Goal: Transaction & Acquisition: Purchase product/service

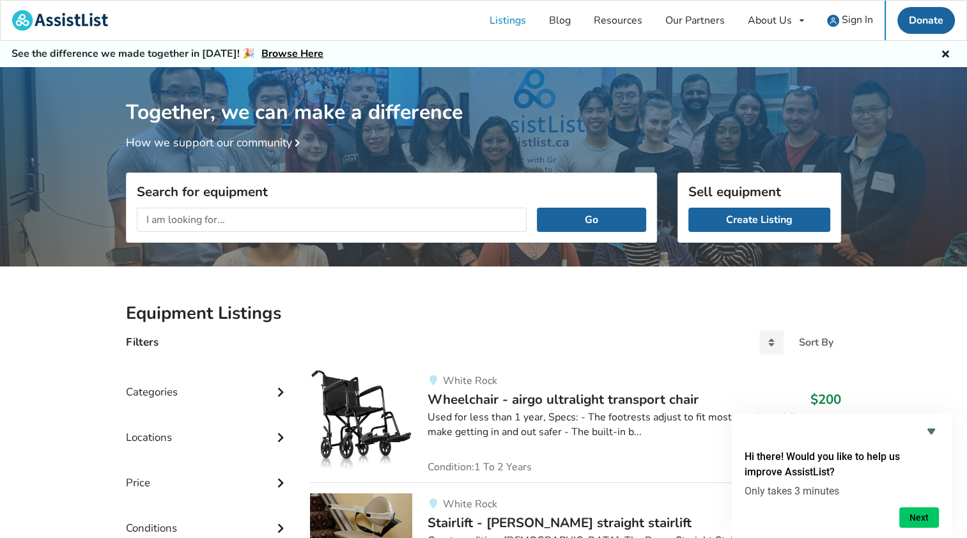
click at [164, 219] on input "text" at bounding box center [332, 220] width 390 height 24
type input "Mobility scooters"
click at [602, 222] on button "Go" at bounding box center [591, 220] width 109 height 24
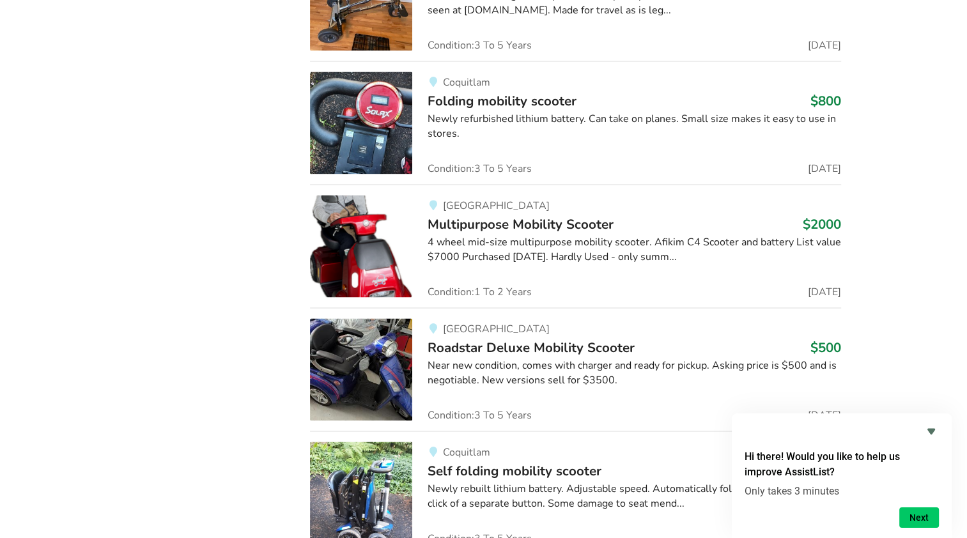
scroll to position [1854, 0]
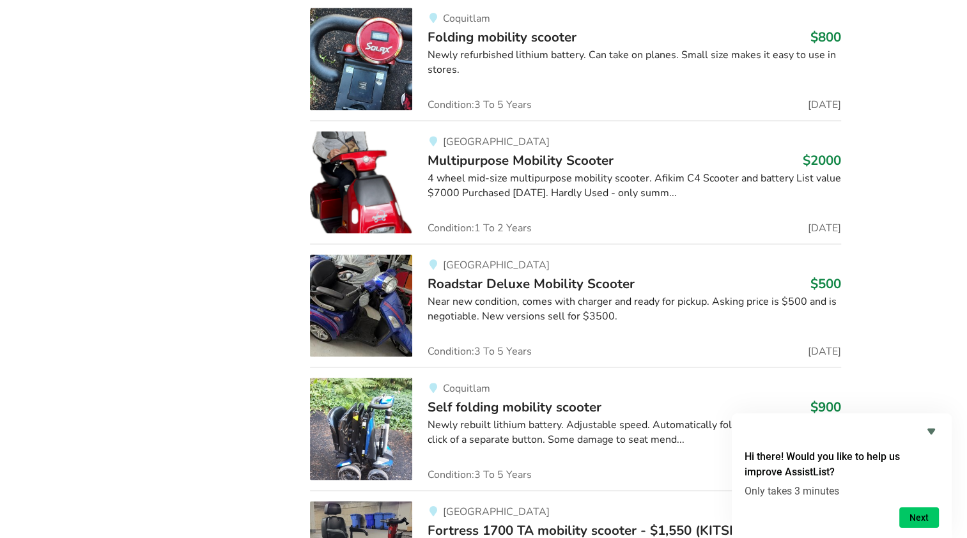
click at [346, 306] on img at bounding box center [361, 305] width 102 height 102
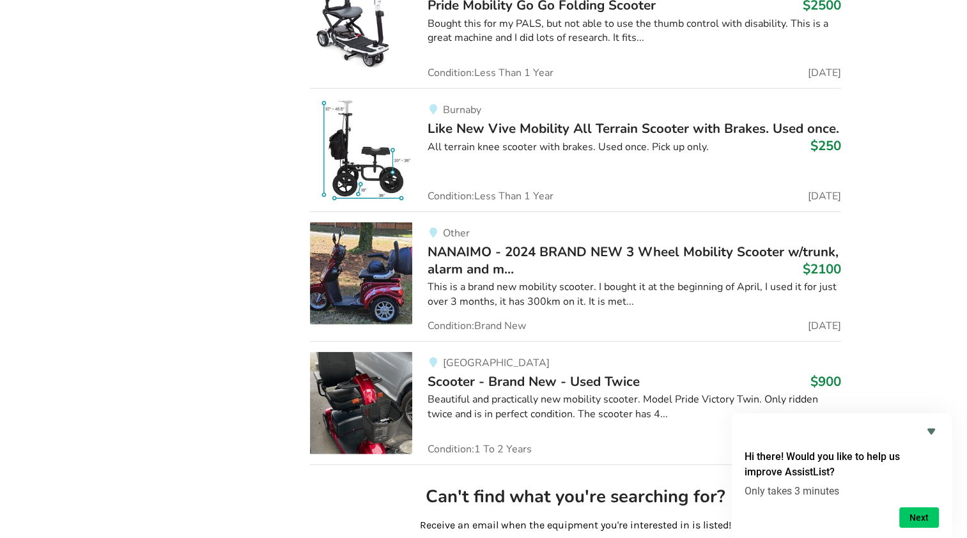
scroll to position [3034, 0]
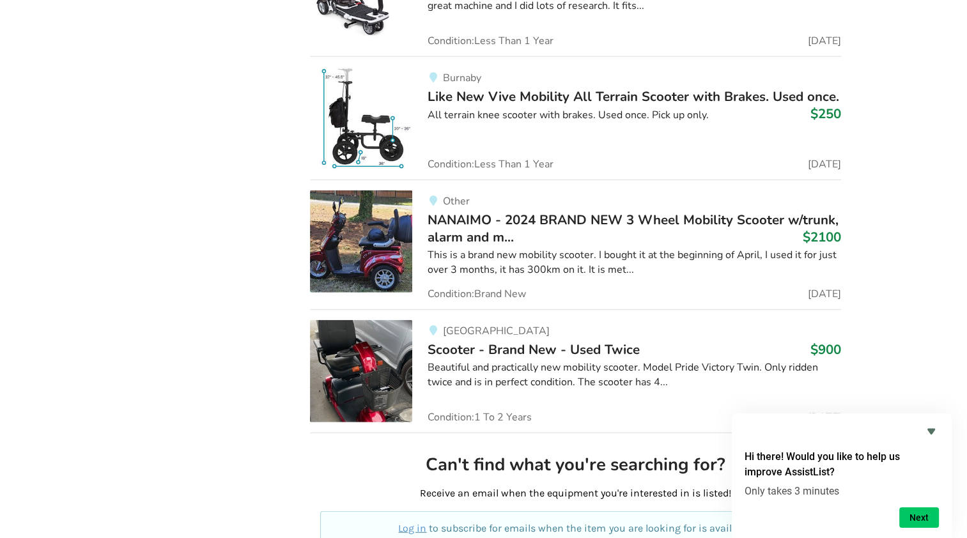
click at [366, 252] on img at bounding box center [361, 241] width 102 height 102
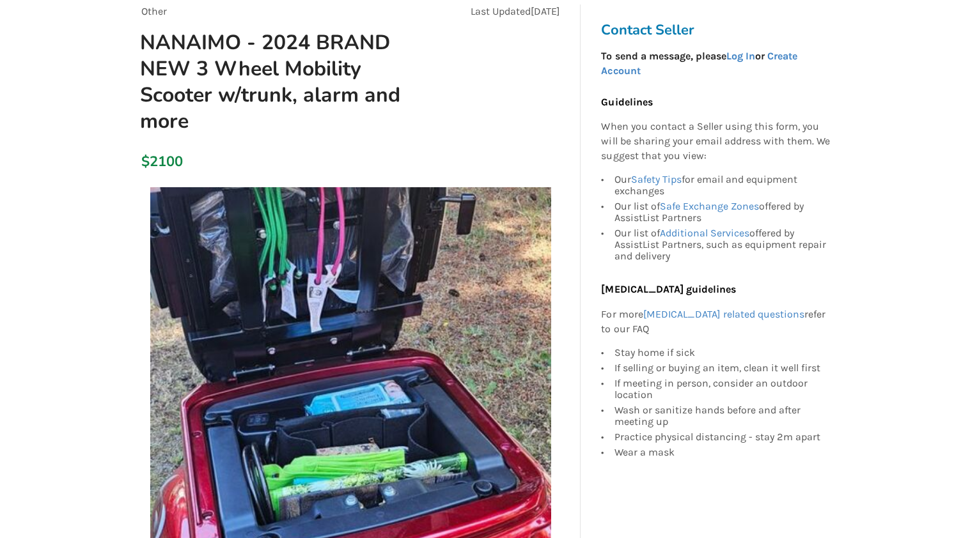
scroll to position [128, 0]
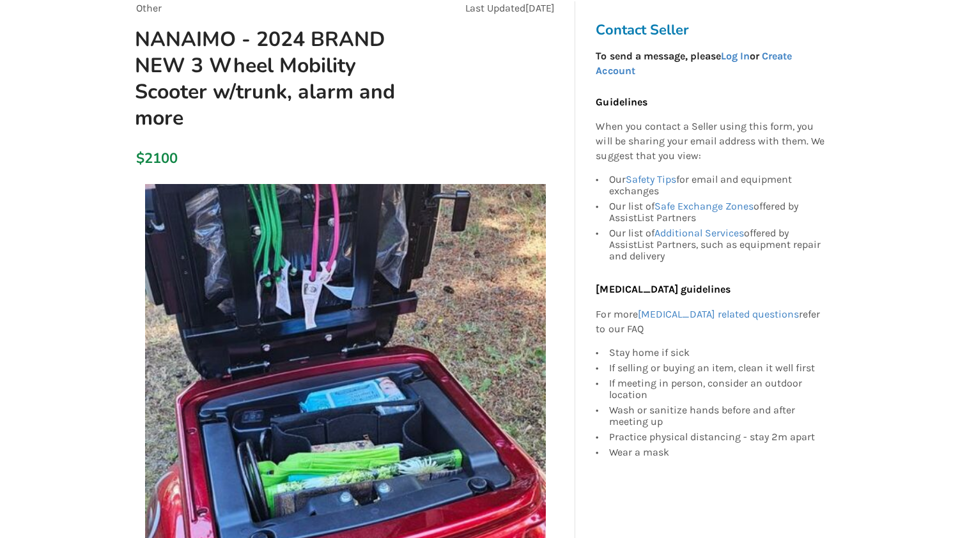
click at [517, 325] on img at bounding box center [345, 384] width 401 height 401
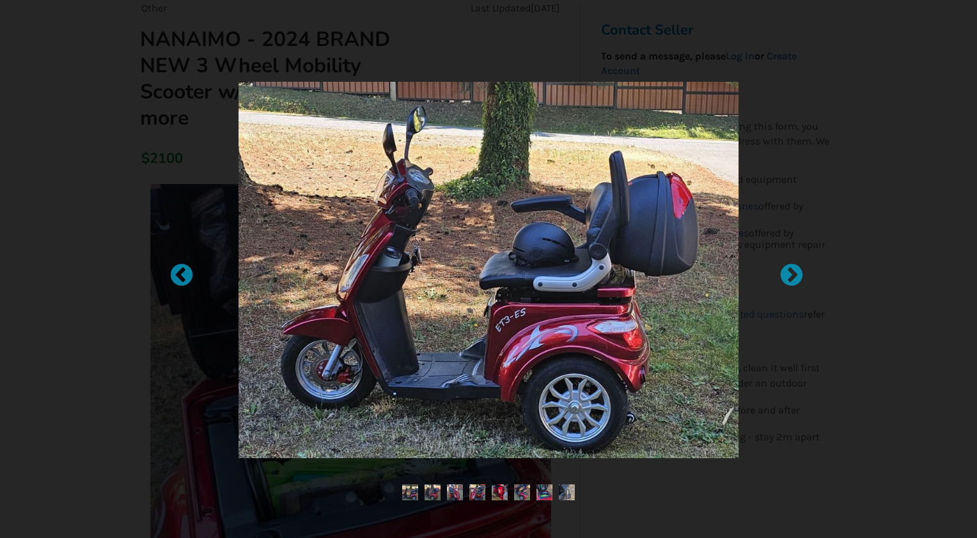
click at [430, 499] on img at bounding box center [432, 493] width 16 height 16
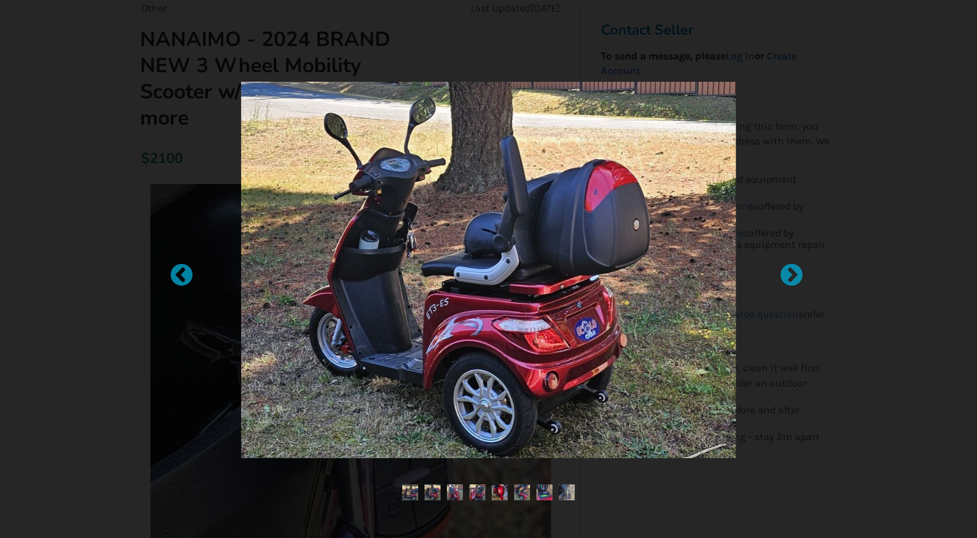
click at [455, 495] on img at bounding box center [455, 493] width 16 height 16
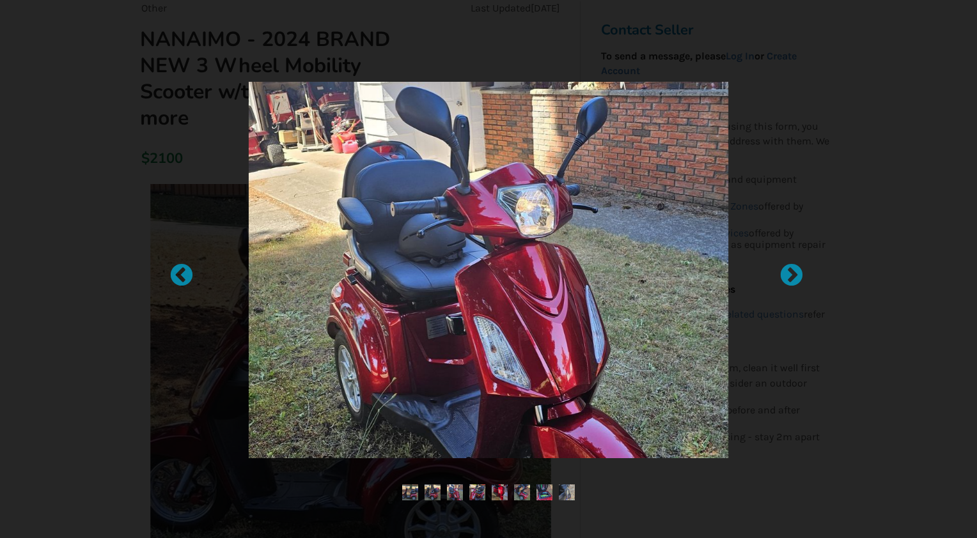
click at [477, 488] on img at bounding box center [477, 493] width 16 height 16
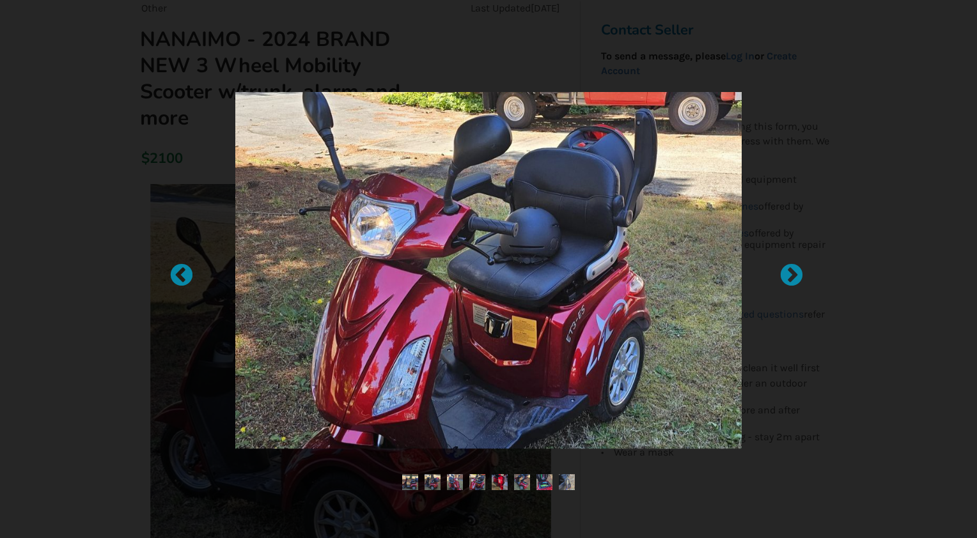
click at [499, 478] on img at bounding box center [500, 482] width 16 height 16
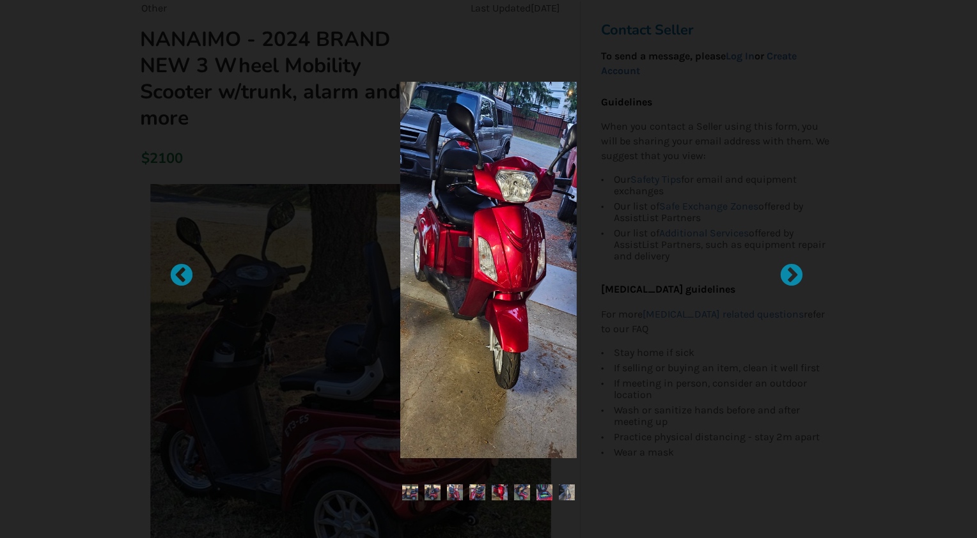
click at [520, 489] on img at bounding box center [522, 493] width 16 height 16
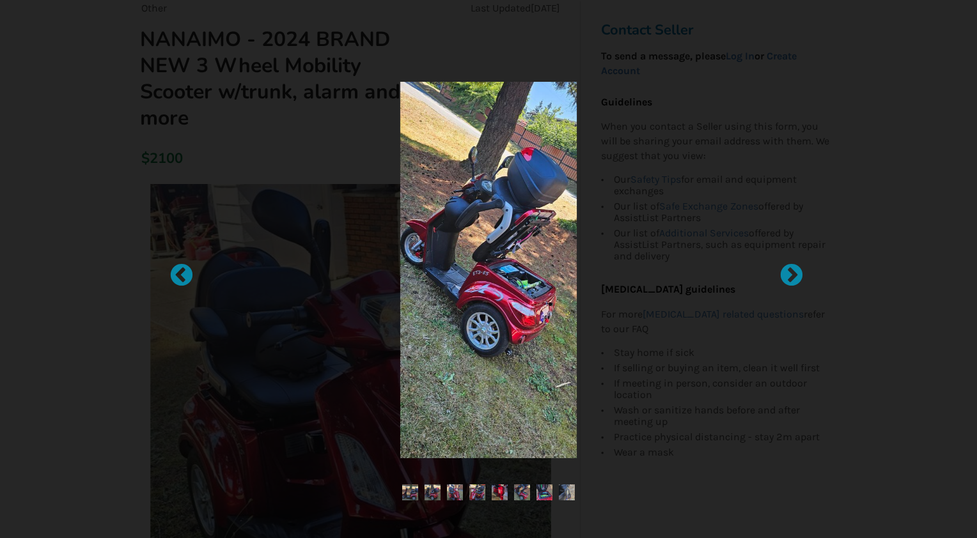
click at [542, 491] on img at bounding box center [544, 493] width 16 height 16
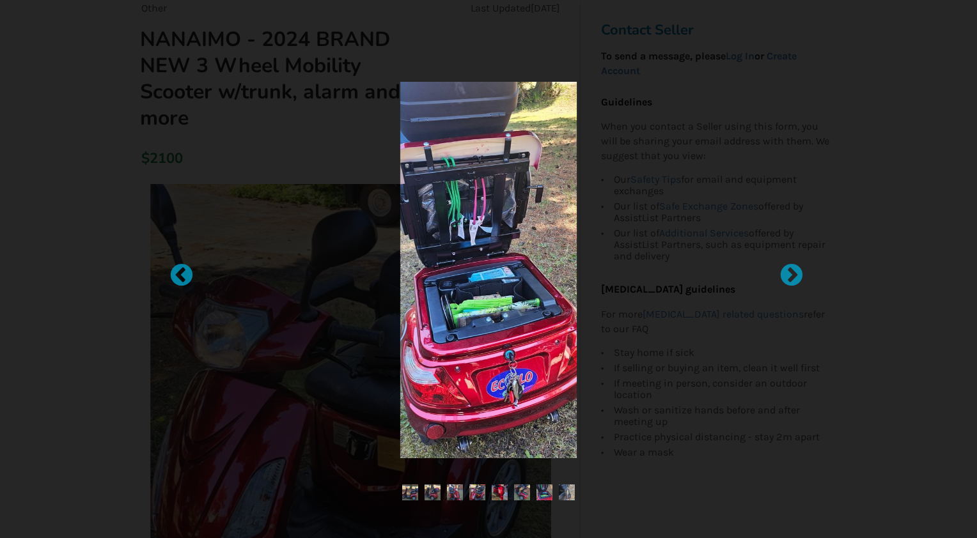
click at [566, 490] on img at bounding box center [567, 493] width 16 height 16
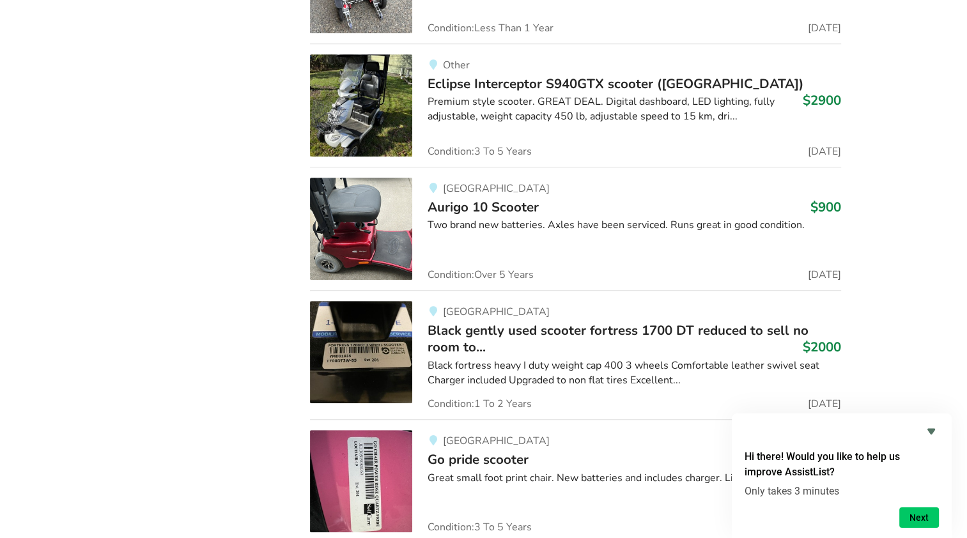
scroll to position [5497, 0]
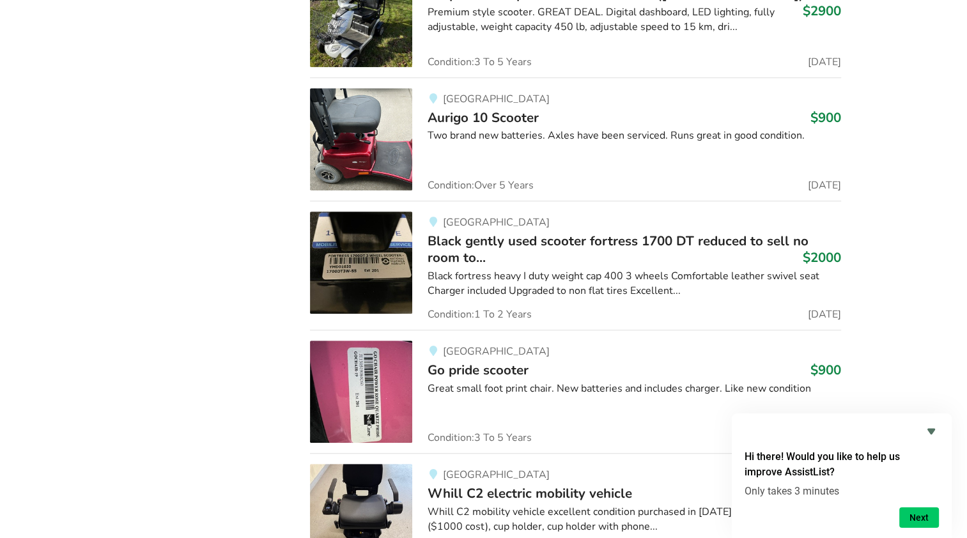
click at [362, 254] on img at bounding box center [361, 263] width 102 height 102
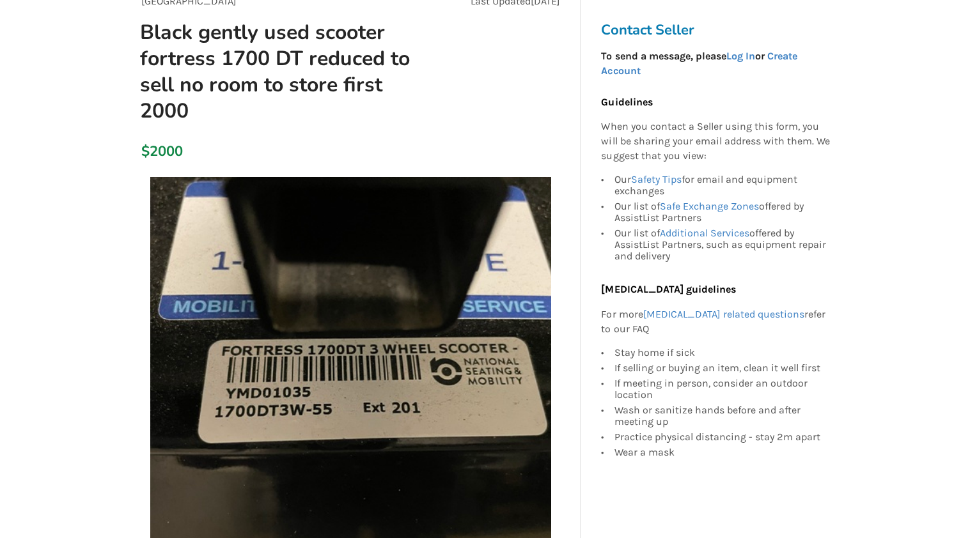
scroll to position [128, 0]
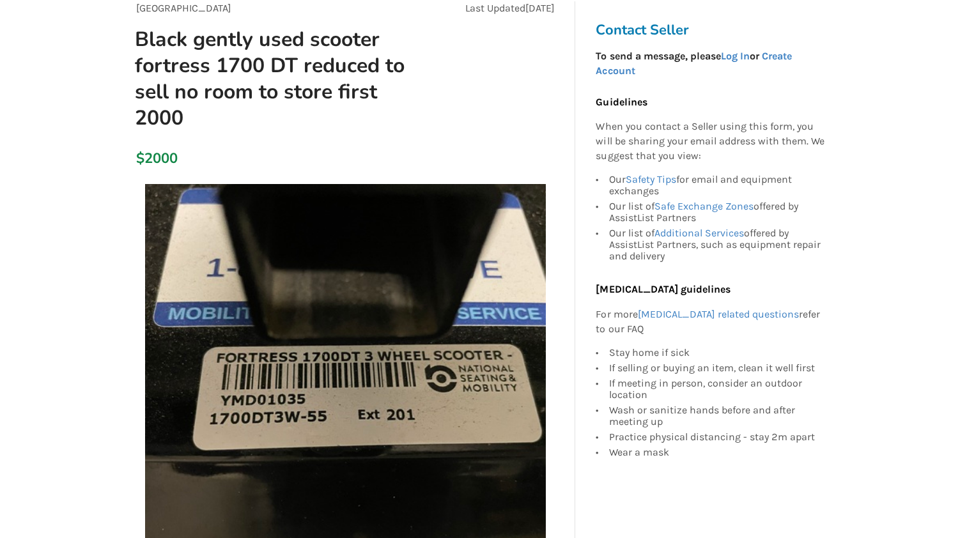
click at [537, 362] on img at bounding box center [345, 384] width 401 height 401
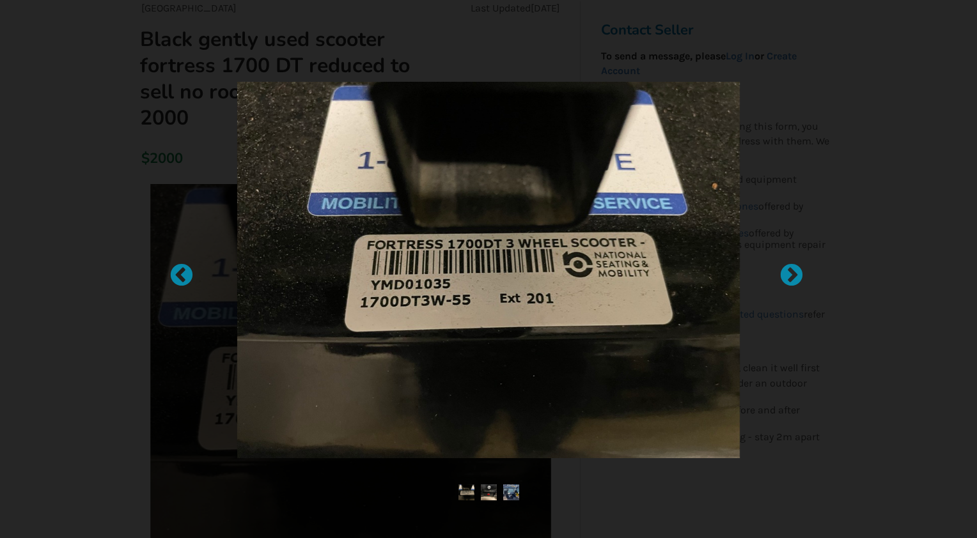
click at [486, 492] on img at bounding box center [489, 493] width 16 height 16
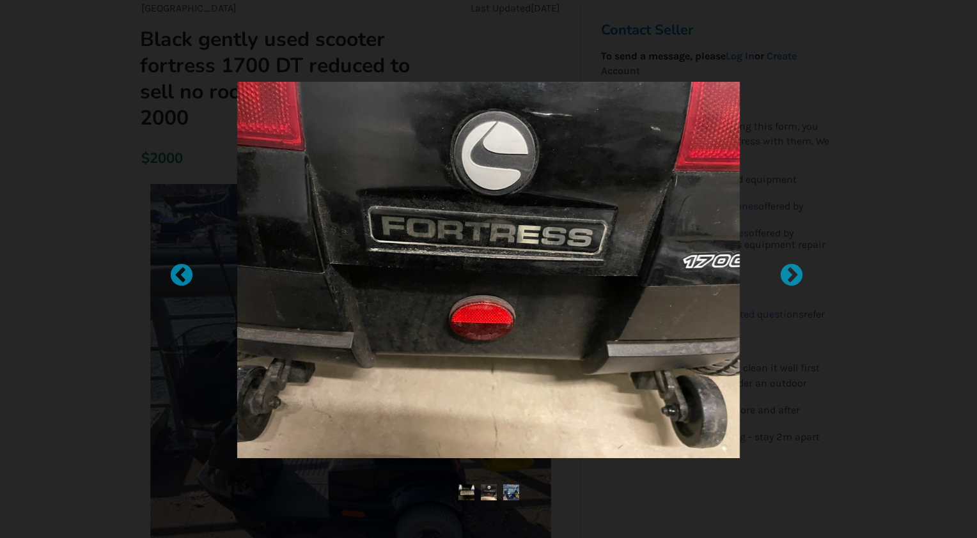
click at [513, 492] on img at bounding box center [511, 493] width 16 height 16
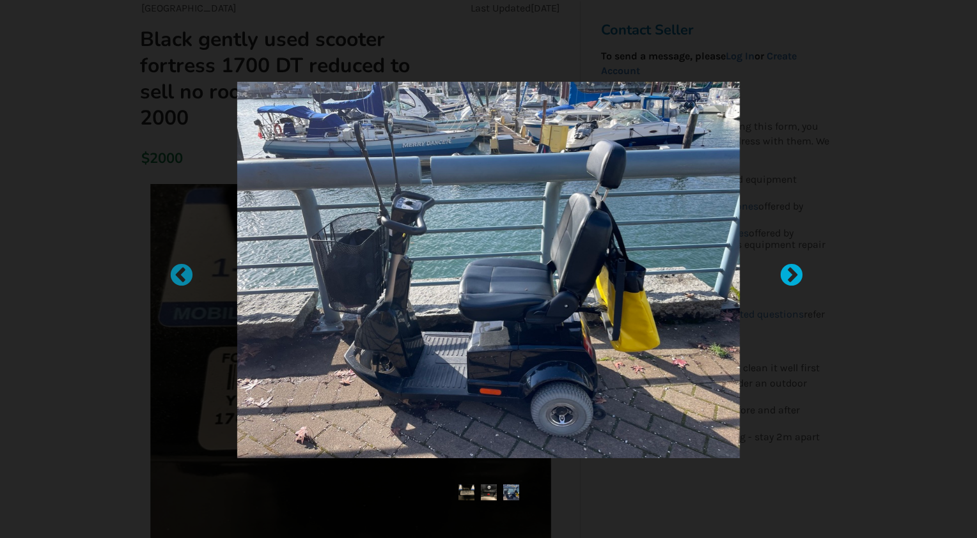
click at [789, 276] on div at bounding box center [785, 269] width 13 height 13
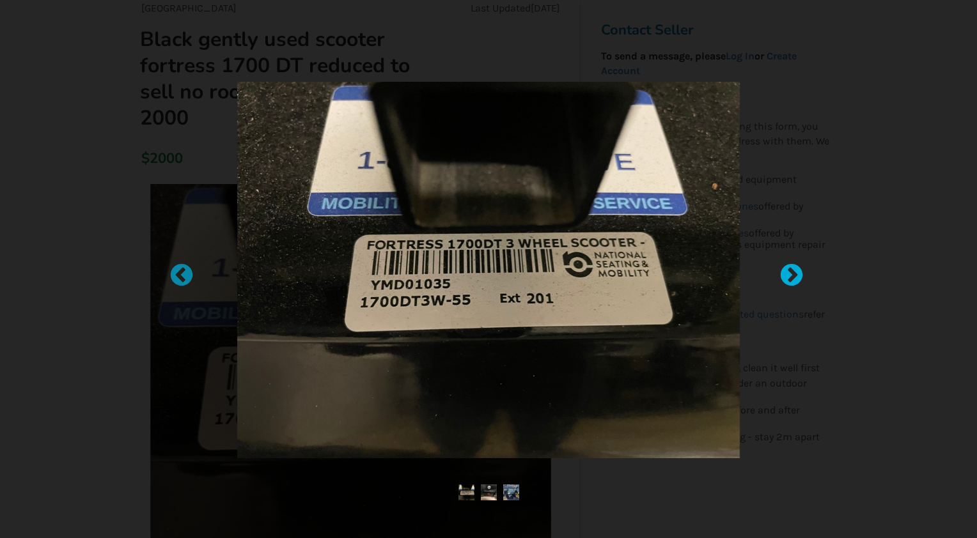
click at [789, 276] on div at bounding box center [785, 269] width 13 height 13
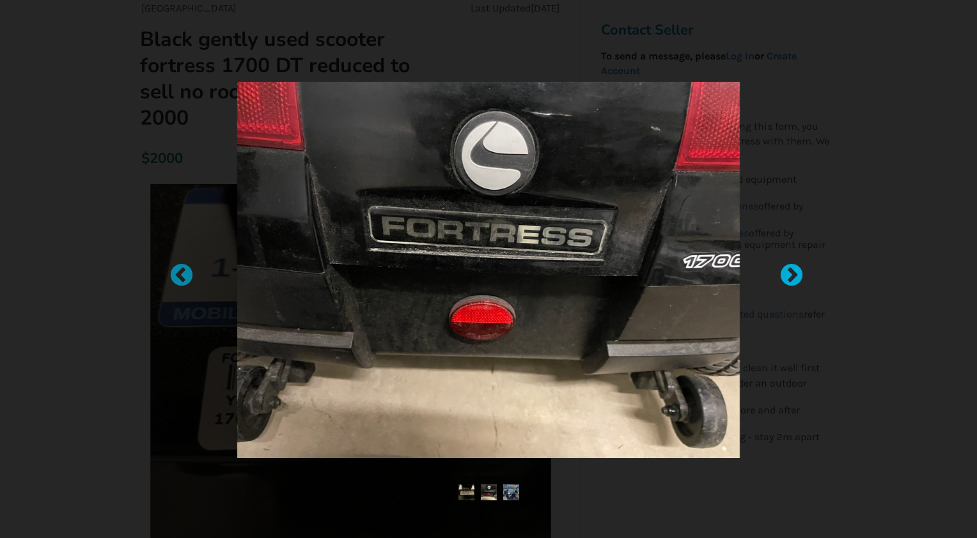
click at [789, 276] on div at bounding box center [785, 269] width 13 height 13
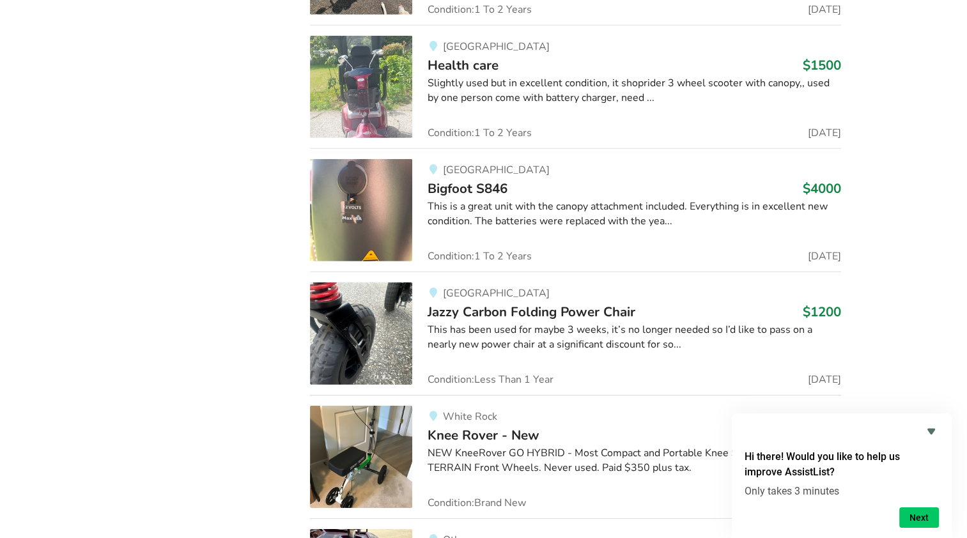
scroll to position [8787, 0]
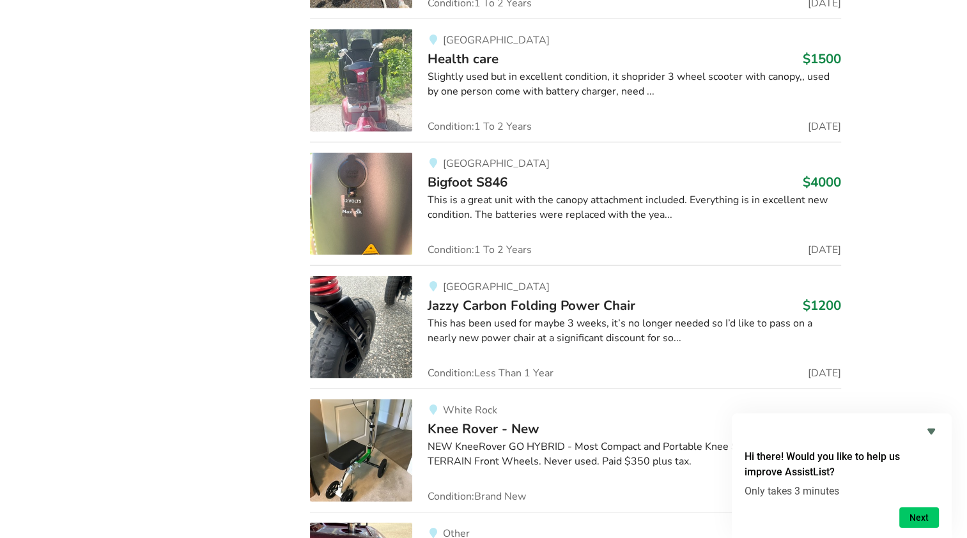
click at [373, 198] on img at bounding box center [361, 204] width 102 height 102
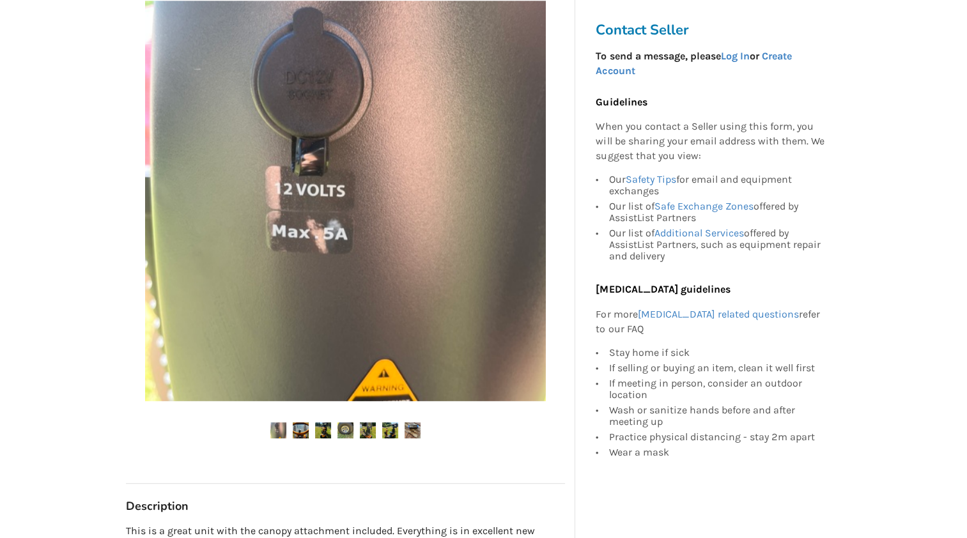
scroll to position [256, 0]
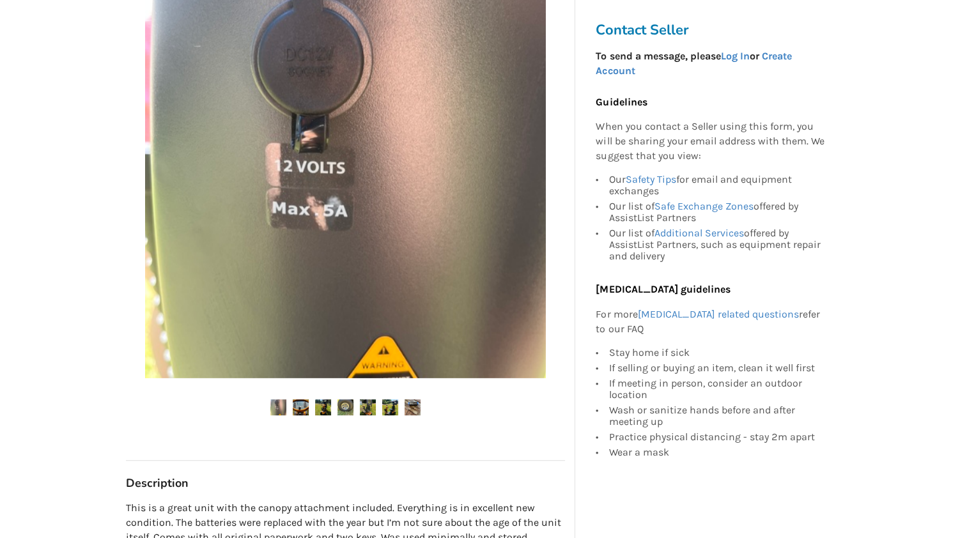
click at [299, 408] on img at bounding box center [301, 408] width 16 height 16
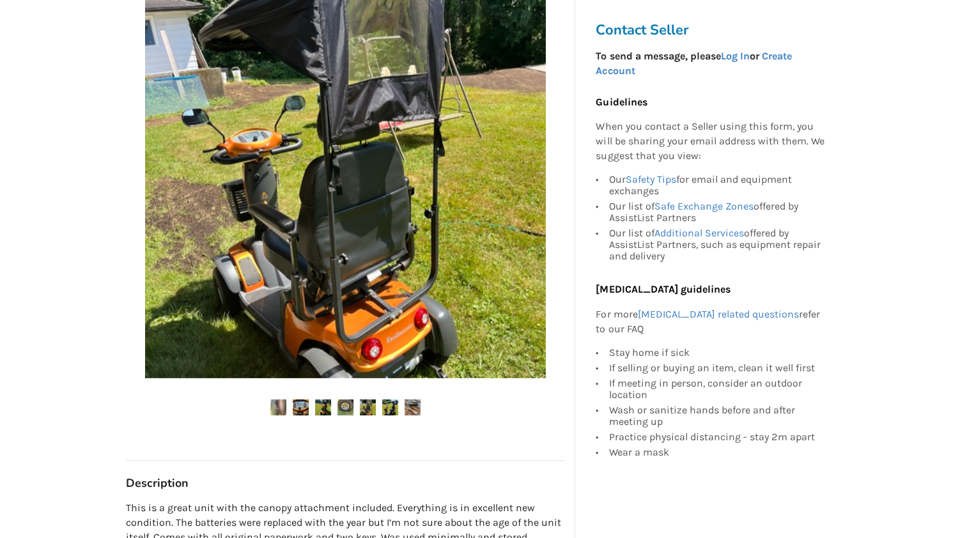
click at [346, 407] on img at bounding box center [346, 408] width 16 height 16
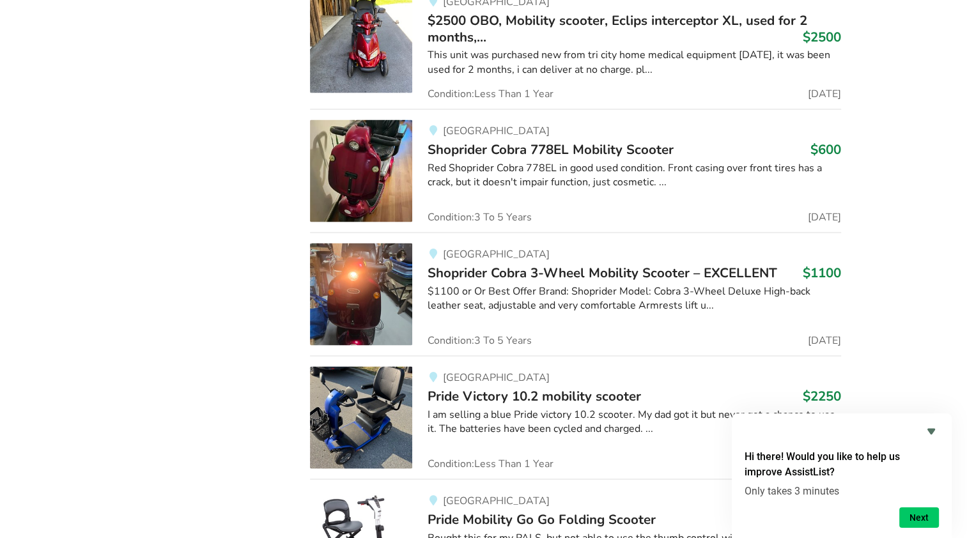
scroll to position [2509, 0]
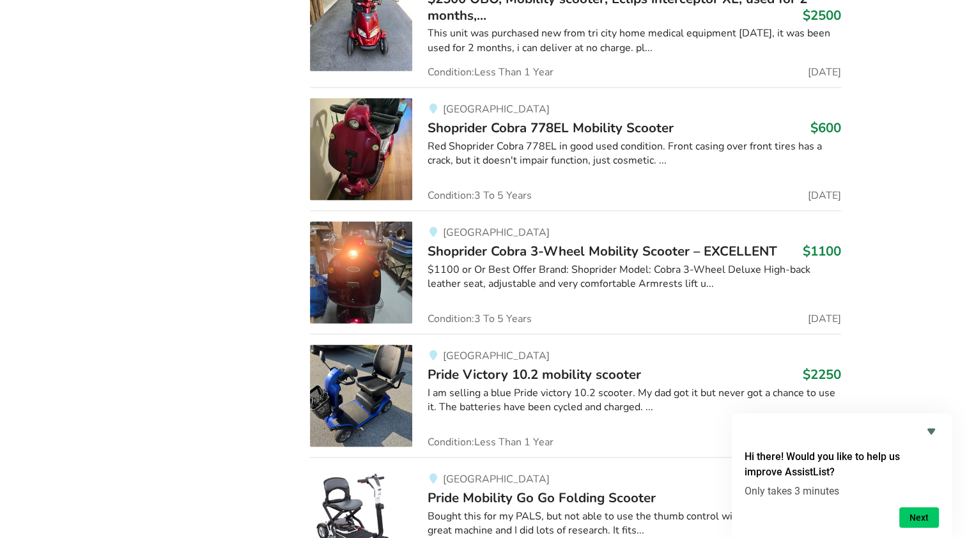
click at [340, 263] on img at bounding box center [361, 273] width 102 height 102
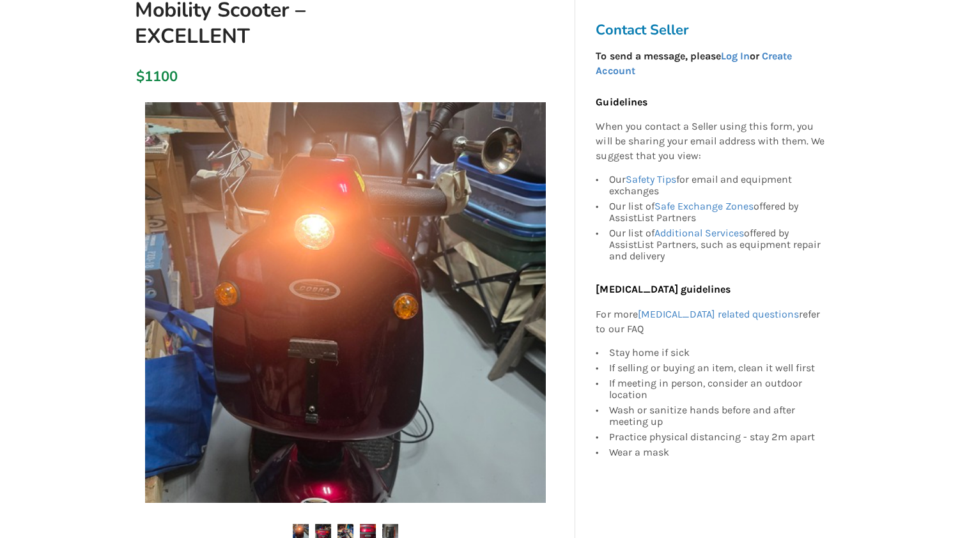
scroll to position [192, 0]
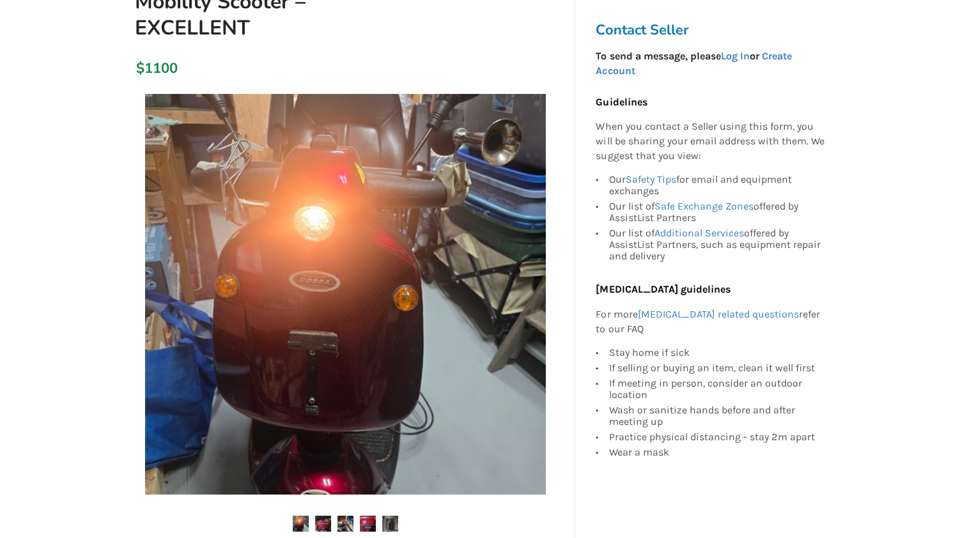
click at [320, 520] on img at bounding box center [323, 524] width 16 height 16
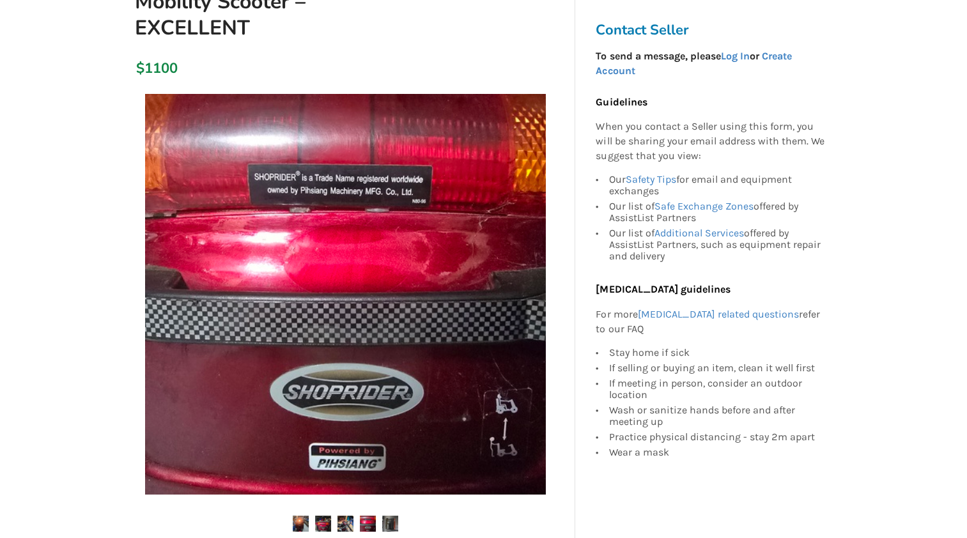
click at [345, 519] on img at bounding box center [346, 524] width 16 height 16
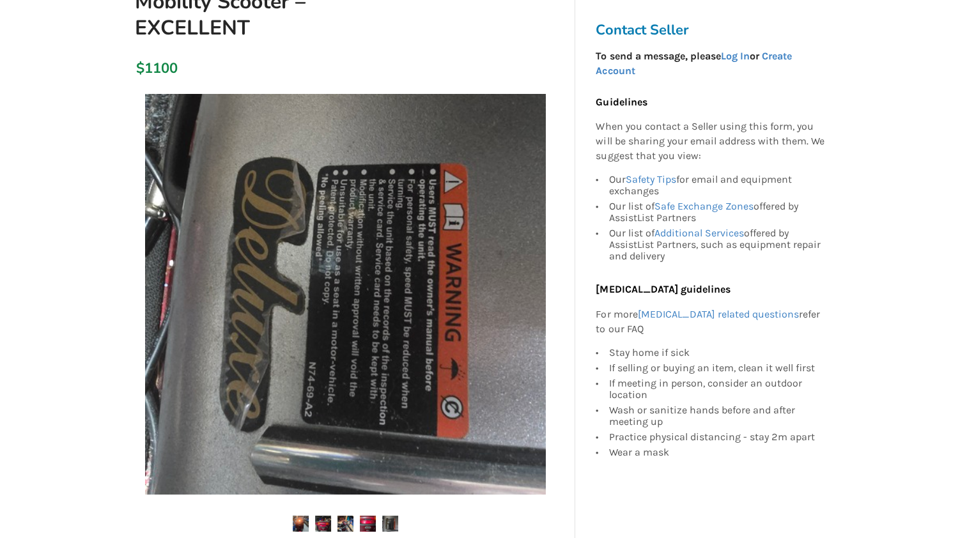
click at [366, 521] on img at bounding box center [368, 524] width 16 height 16
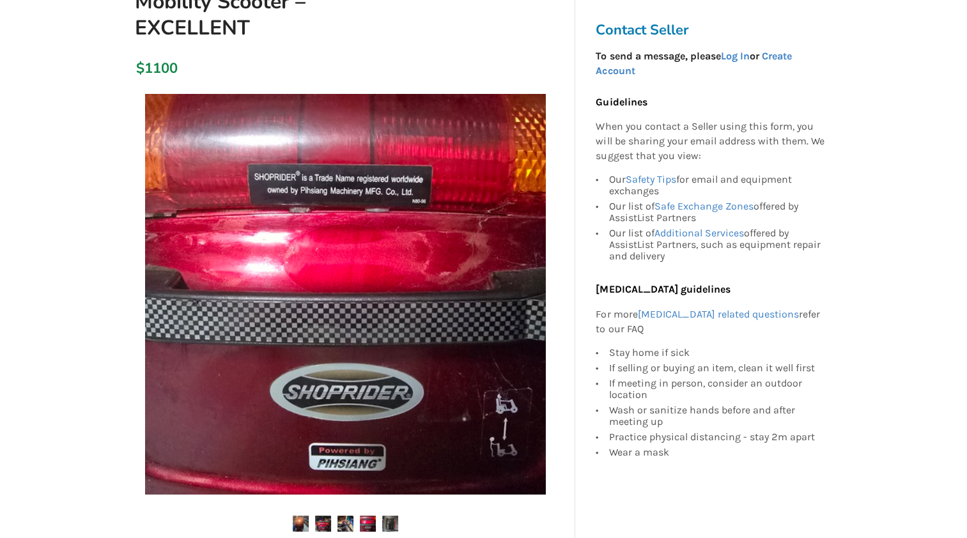
click at [387, 523] on img at bounding box center [390, 524] width 16 height 16
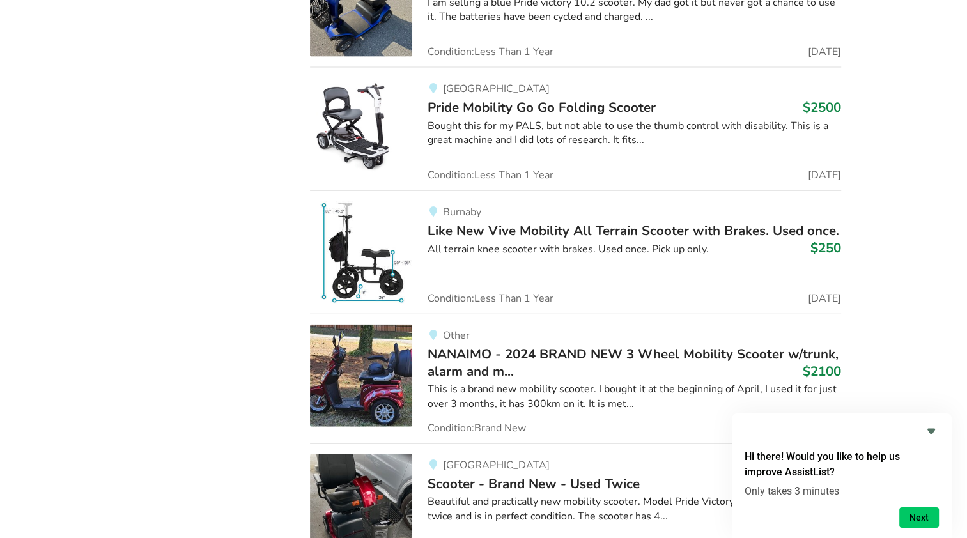
scroll to position [2940, 0]
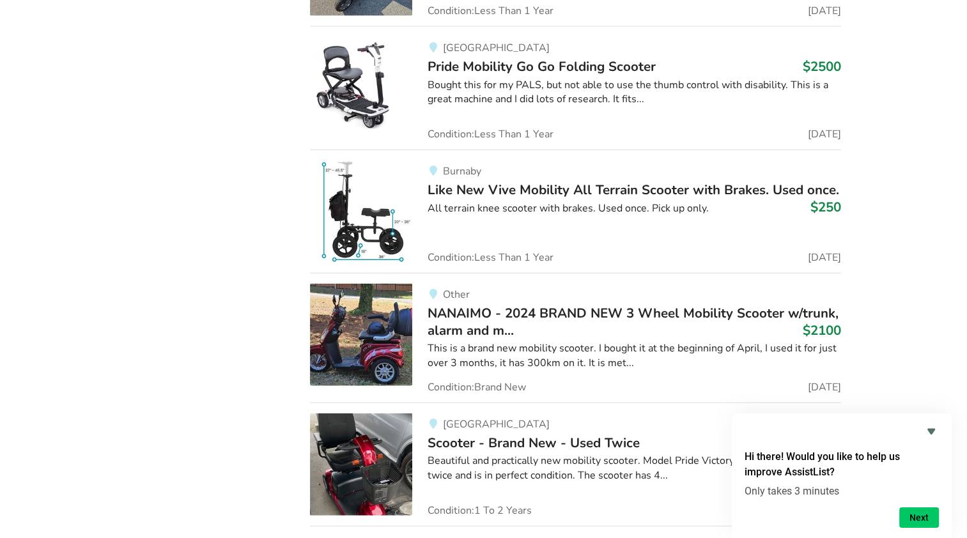
click at [376, 334] on img at bounding box center [361, 335] width 102 height 102
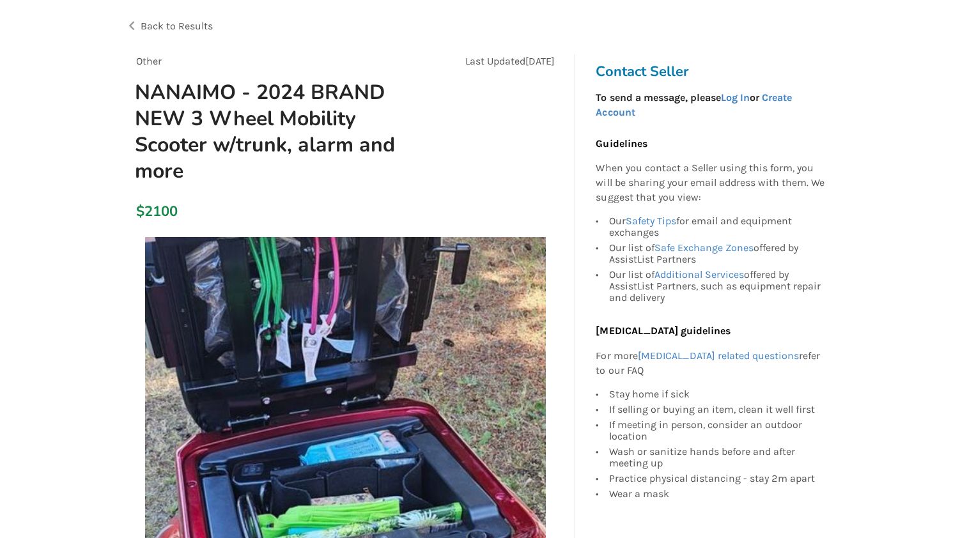
scroll to position [54, 0]
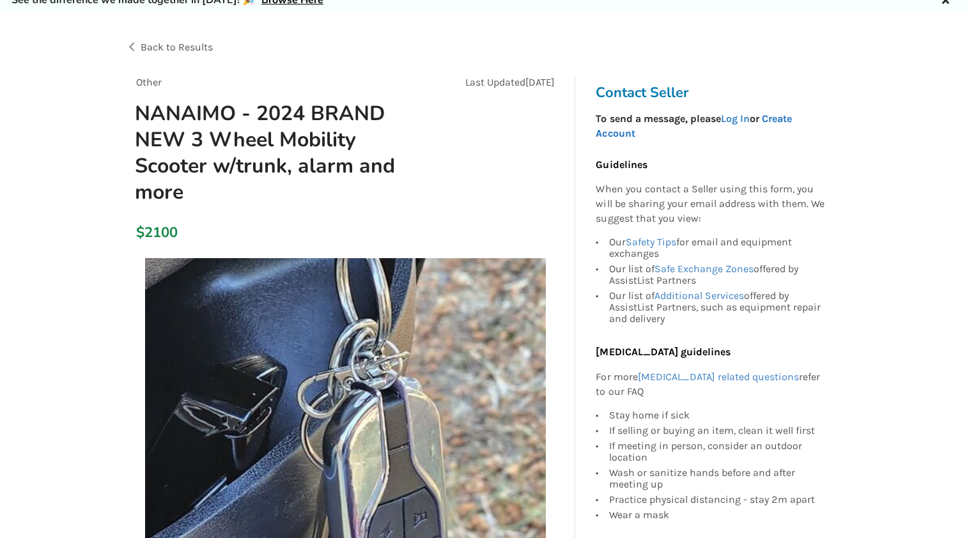
click at [779, 117] on link "Create Account" at bounding box center [694, 126] width 196 height 27
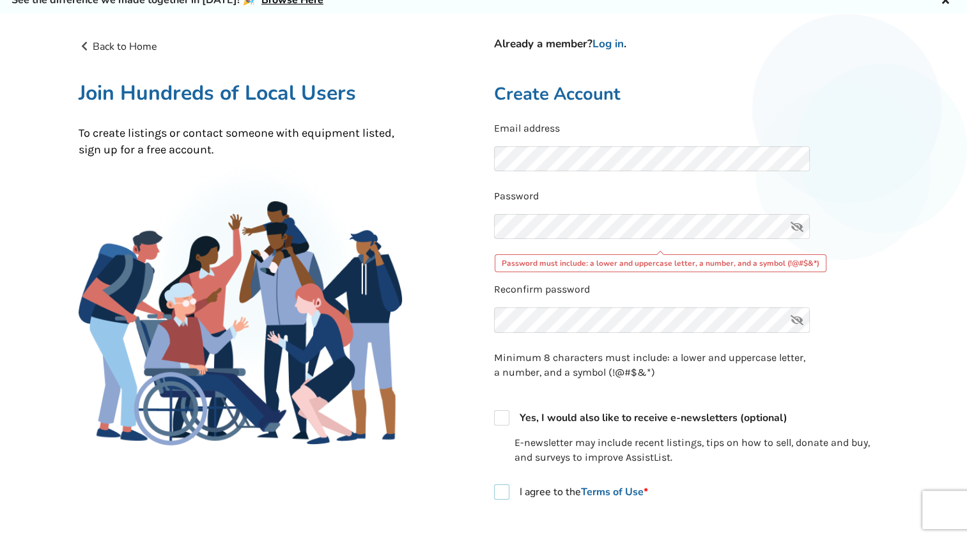
click at [501, 495] on label "I agree to the Terms of Use *" at bounding box center [571, 492] width 154 height 15
checkbox input "true"
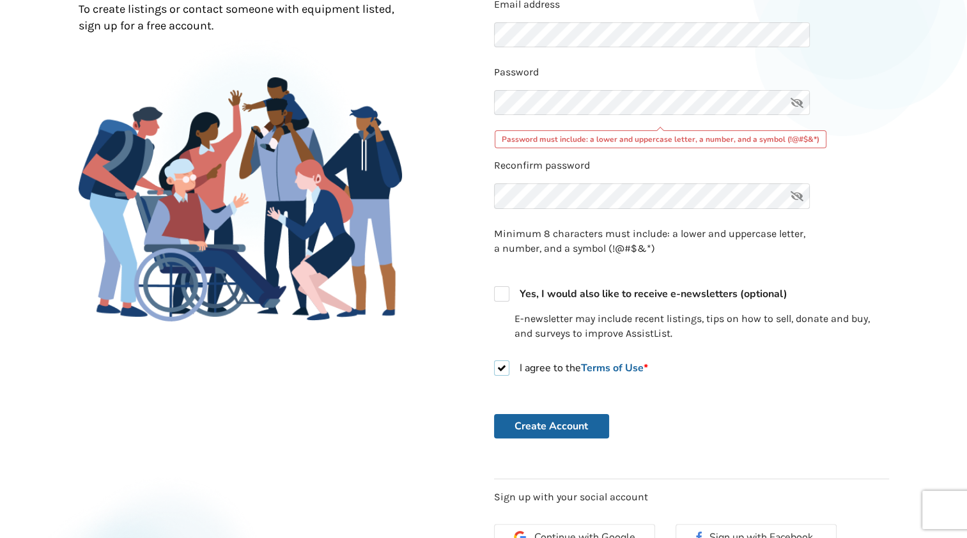
scroll to position [182, 0]
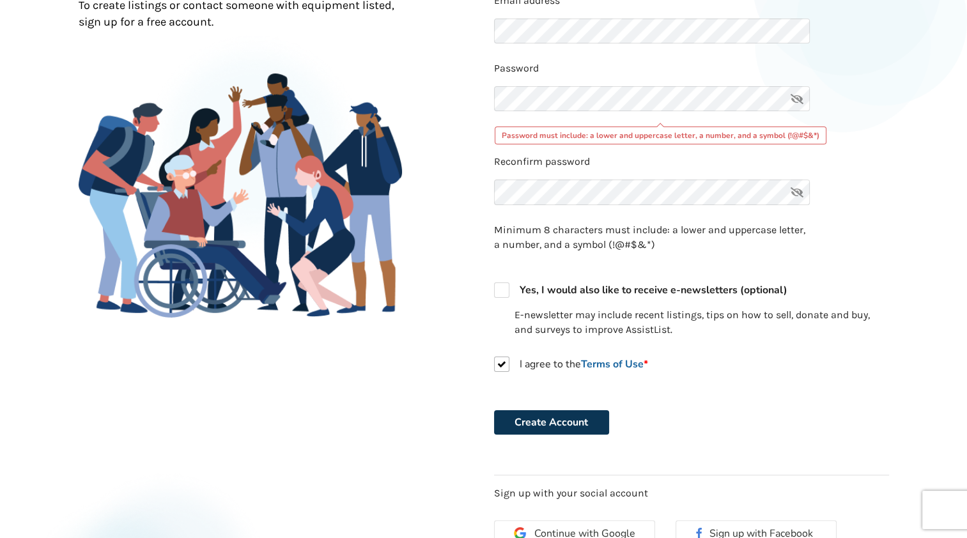
click at [552, 421] on button "Create Account" at bounding box center [551, 422] width 115 height 24
click at [561, 424] on button "Create Account" at bounding box center [551, 422] width 115 height 24
click at [555, 422] on button "Create Account" at bounding box center [551, 422] width 115 height 24
click at [482, 100] on div "Back to Home Already a member? Log in . Join Hundreds of Local Users To create …" at bounding box center [483, 235] width 831 height 669
click at [564, 421] on button "Create Account" at bounding box center [551, 422] width 115 height 24
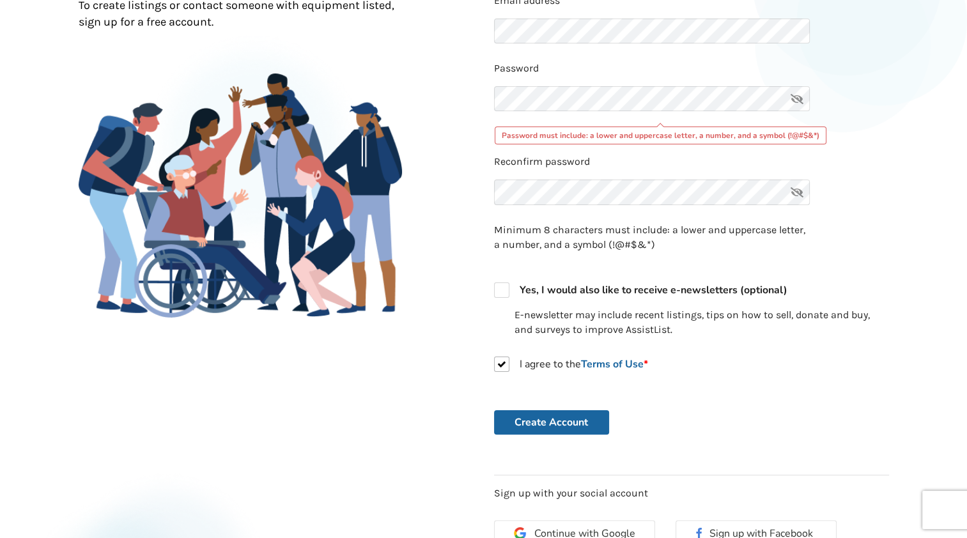
click at [797, 194] on icon at bounding box center [797, 193] width 26 height 26
click at [793, 95] on icon at bounding box center [797, 99] width 26 height 26
click at [797, 97] on icon at bounding box center [797, 99] width 26 height 26
click at [799, 188] on icon at bounding box center [797, 193] width 26 height 26
click at [547, 418] on button "Create Account" at bounding box center [551, 422] width 115 height 24
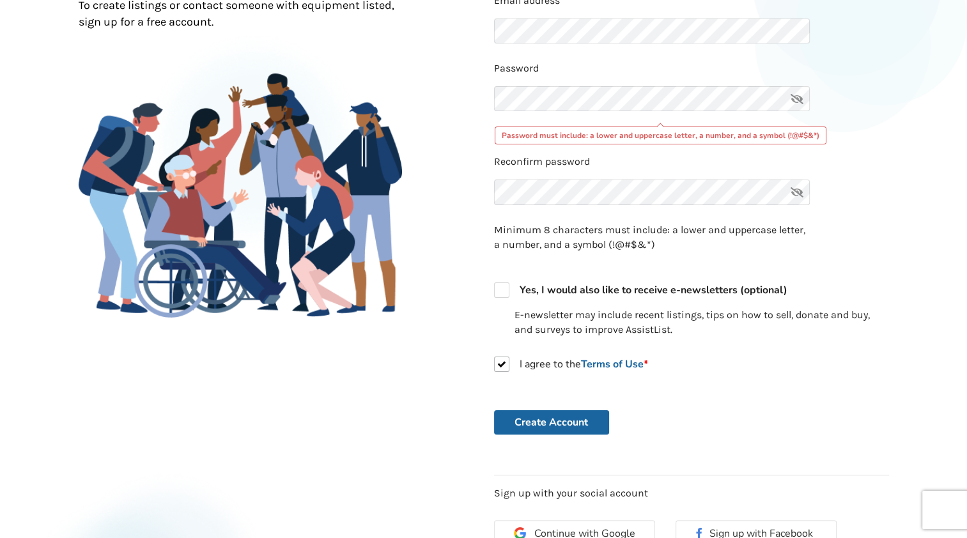
click at [796, 189] on icon at bounding box center [797, 193] width 26 height 26
click at [797, 94] on icon at bounding box center [797, 99] width 26 height 26
click at [802, 97] on icon at bounding box center [797, 99] width 26 height 26
click at [538, 421] on button "Create Account" at bounding box center [551, 422] width 115 height 24
click at [795, 189] on icon at bounding box center [797, 193] width 26 height 26
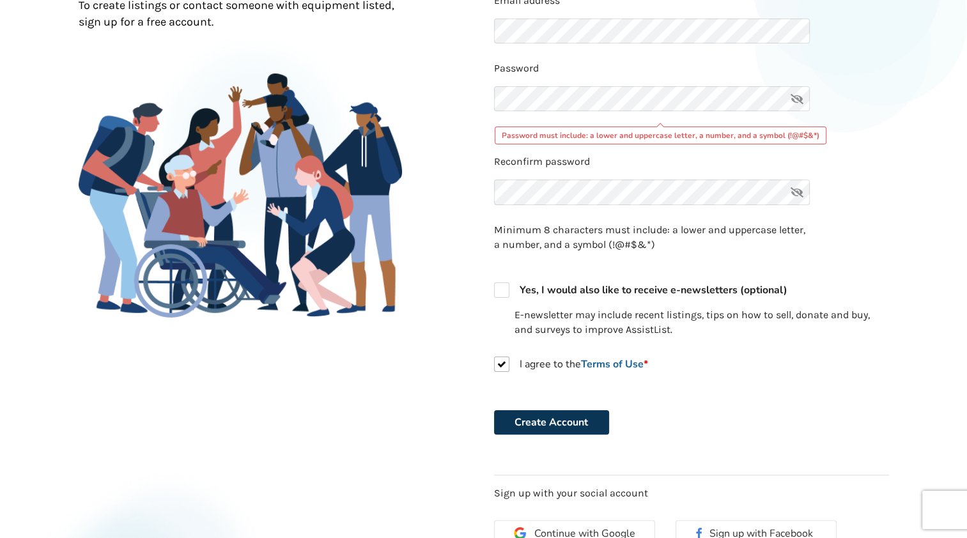
click at [513, 419] on button "Create Account" at bounding box center [551, 422] width 115 height 24
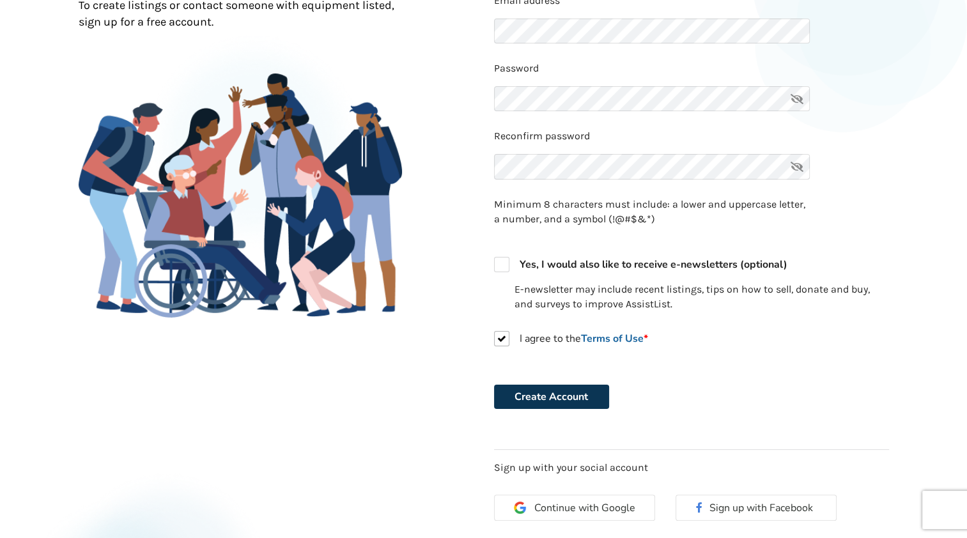
click at [513, 393] on button "Create Account" at bounding box center [551, 397] width 115 height 24
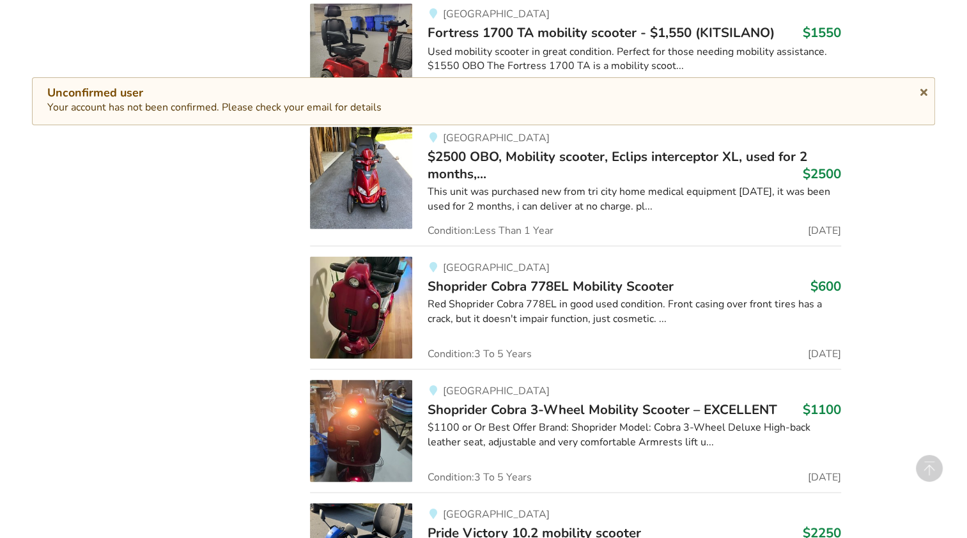
scroll to position [2365, 0]
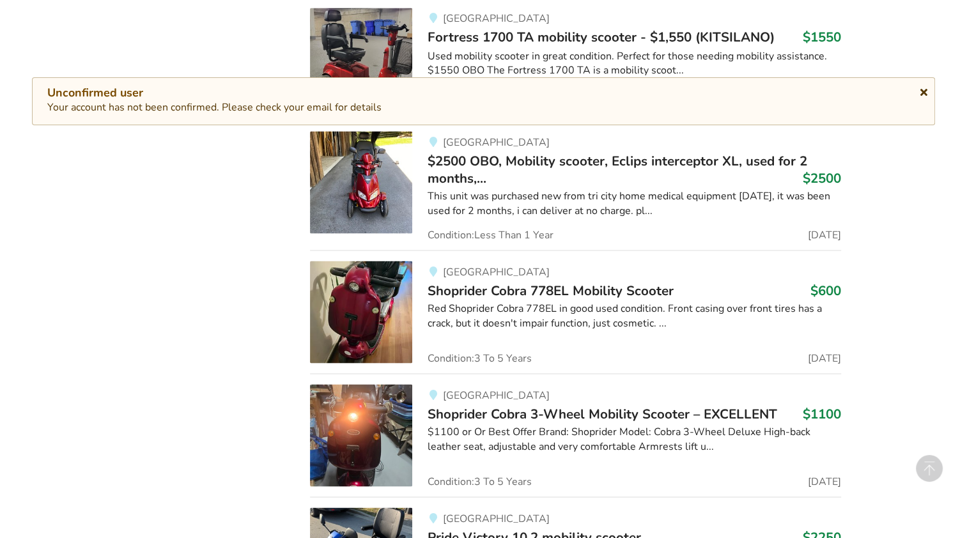
click at [920, 89] on icon at bounding box center [924, 90] width 12 height 10
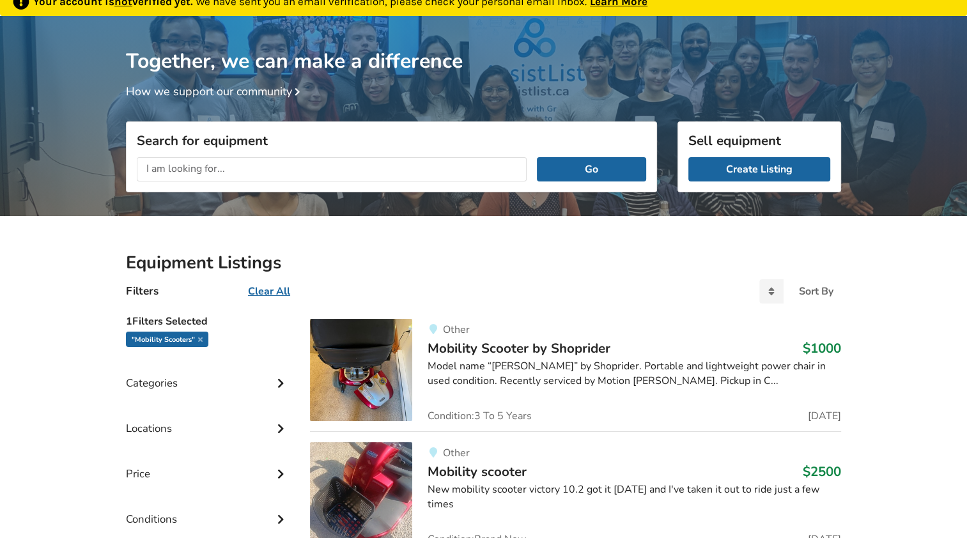
scroll to position [64, 0]
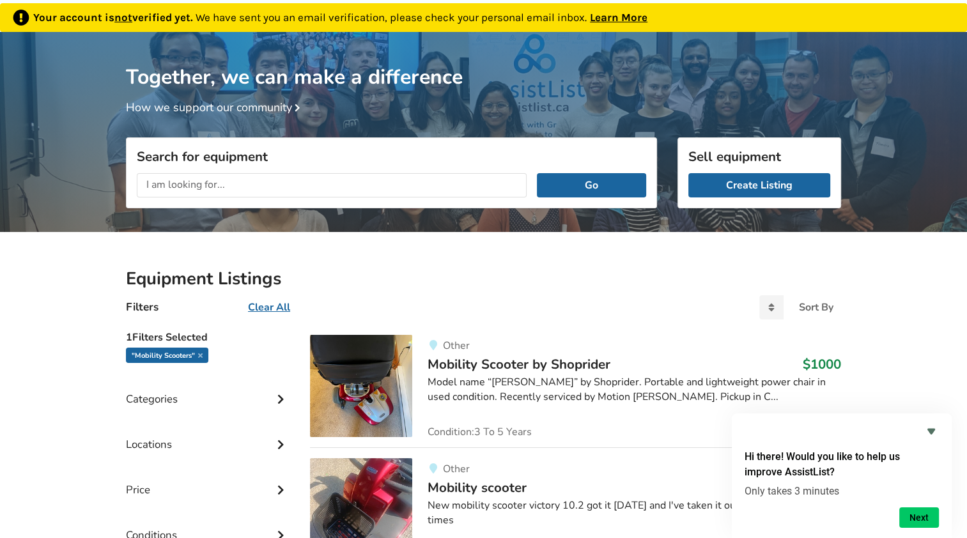
click at [279, 398] on icon at bounding box center [280, 397] width 13 height 11
click at [134, 510] on label "Mobility" at bounding box center [157, 506] width 63 height 15
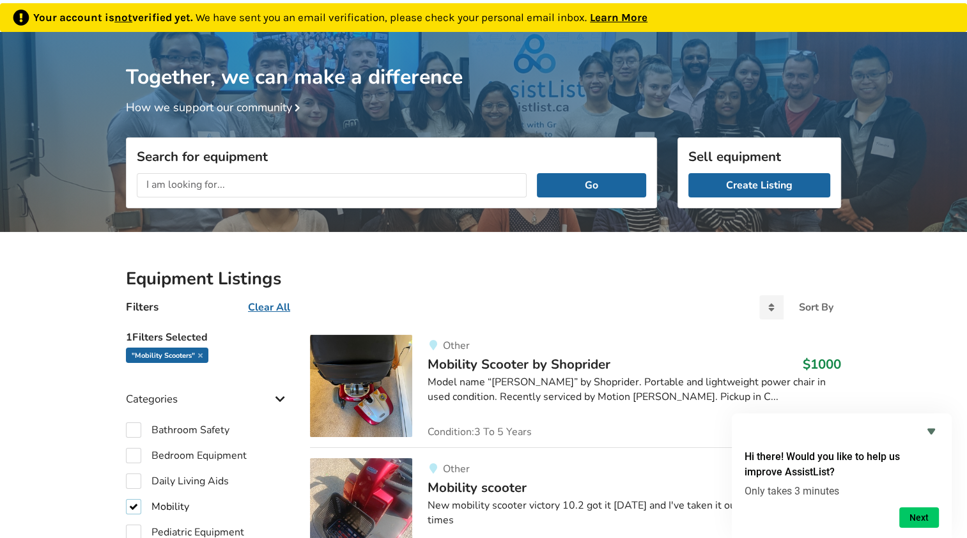
checkbox input "true"
click at [171, 183] on input "text" at bounding box center [332, 185] width 390 height 24
click at [151, 185] on input "text" at bounding box center [332, 185] width 390 height 24
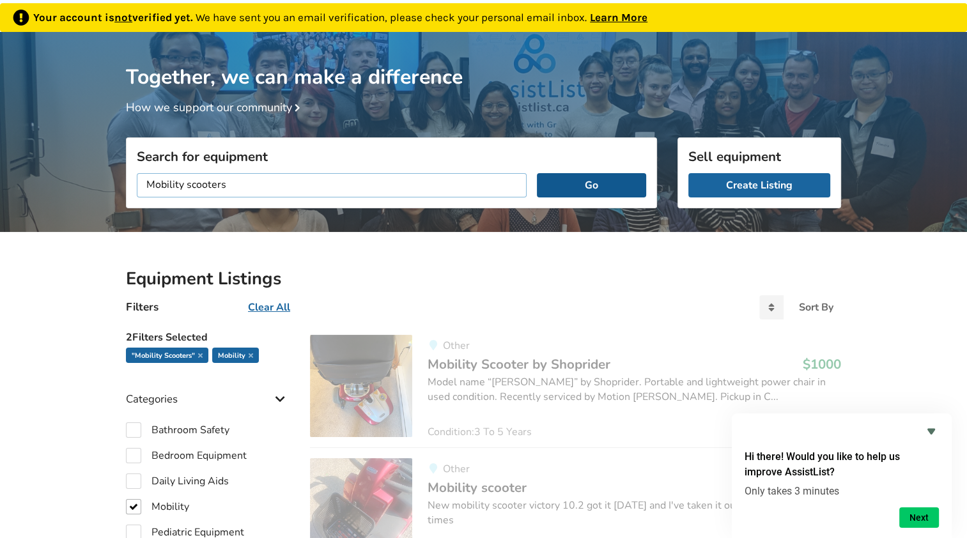
type input "Mobility scooters"
click at [593, 183] on button "Go" at bounding box center [591, 185] width 109 height 24
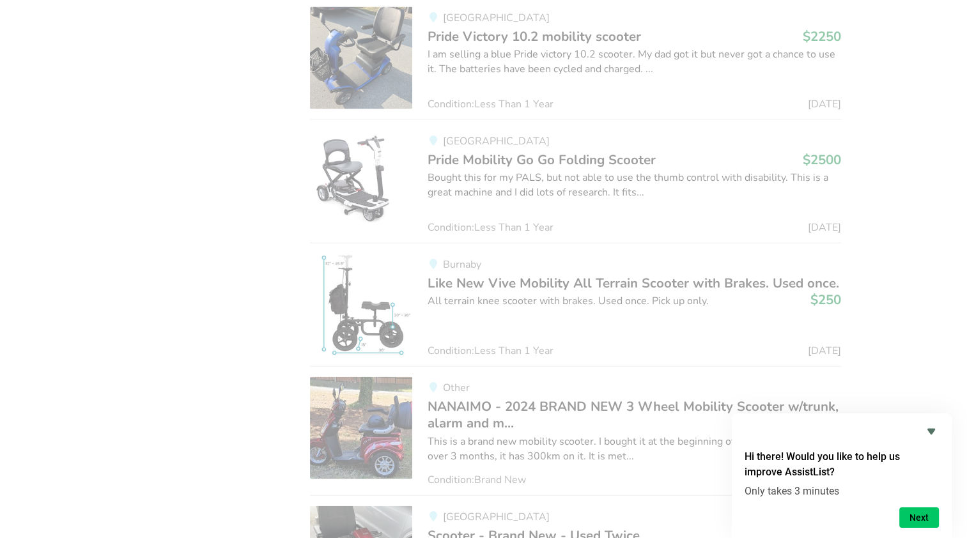
scroll to position [2940, 0]
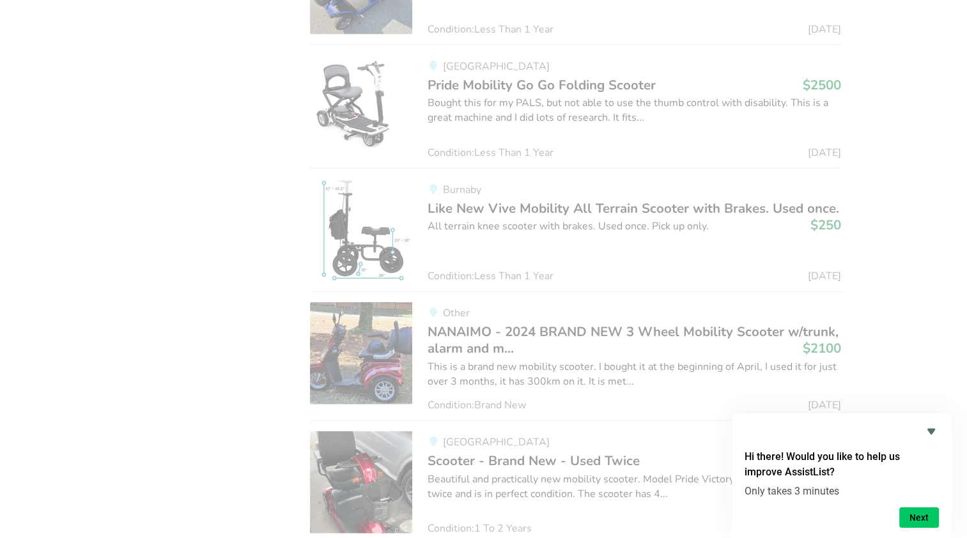
click at [497, 369] on div "This is a brand new mobility scooter. I bought it at the beginning of April, I …" at bounding box center [635, 374] width 414 height 29
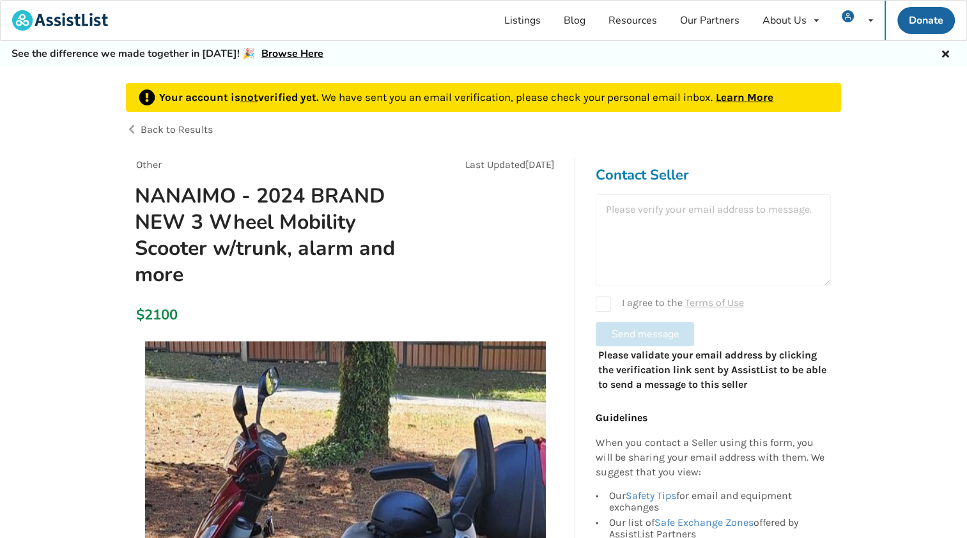
scroll to position [64, 0]
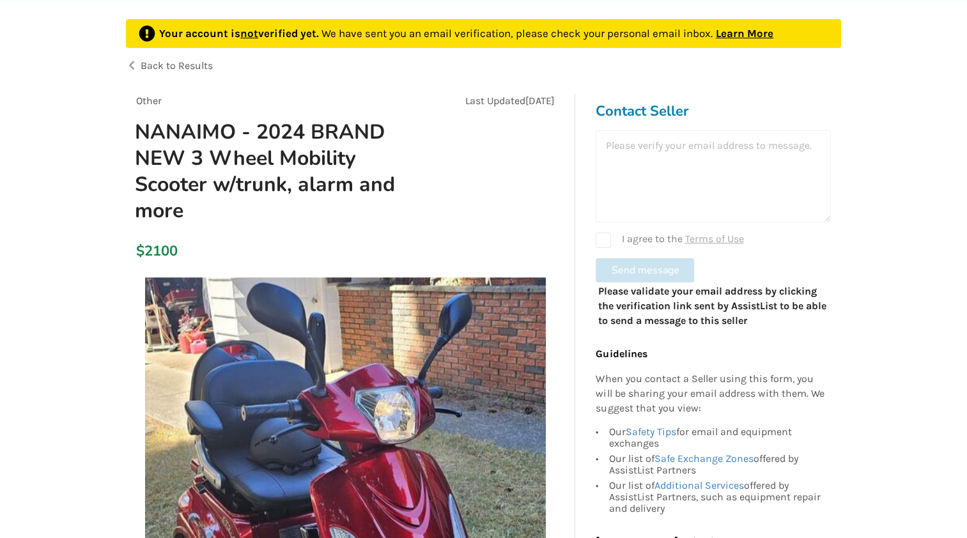
click at [637, 144] on div at bounding box center [713, 176] width 235 height 92
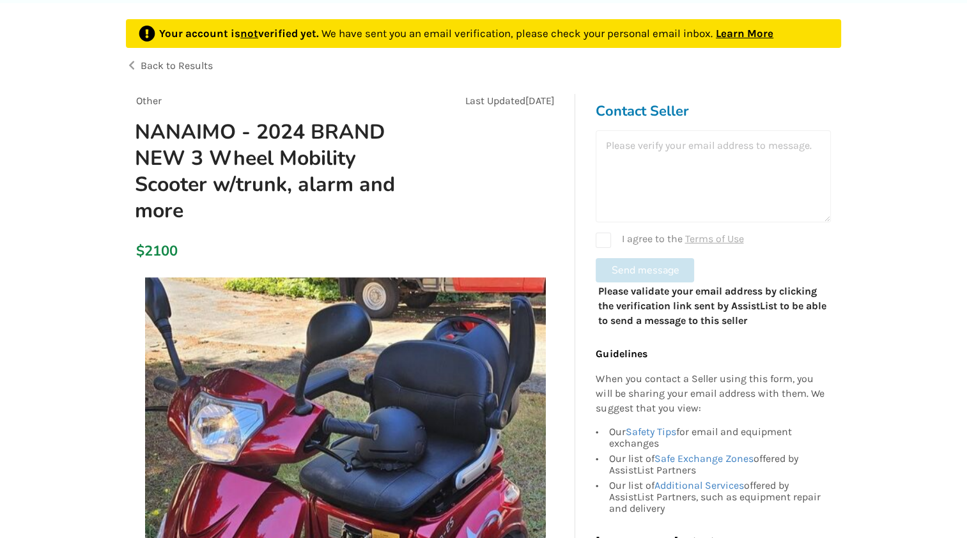
click at [601, 239] on div "I agree to the Terms of Use" at bounding box center [713, 240] width 235 height 15
checkbox input "true"
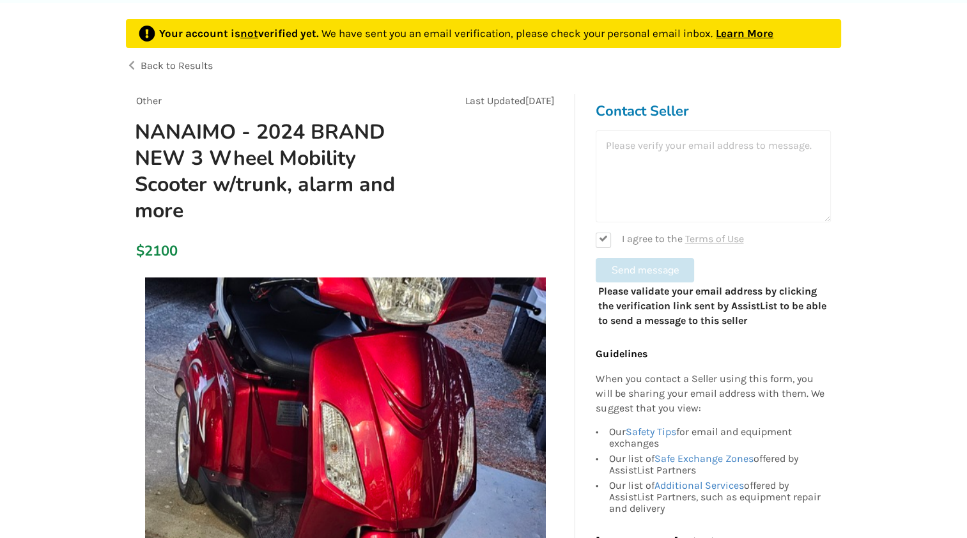
click at [647, 152] on div at bounding box center [713, 176] width 235 height 92
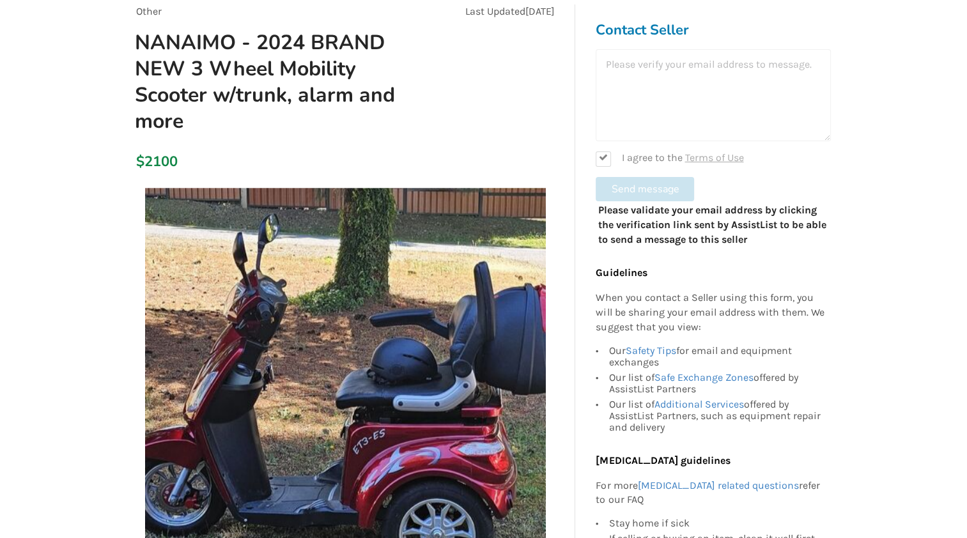
scroll to position [320, 0]
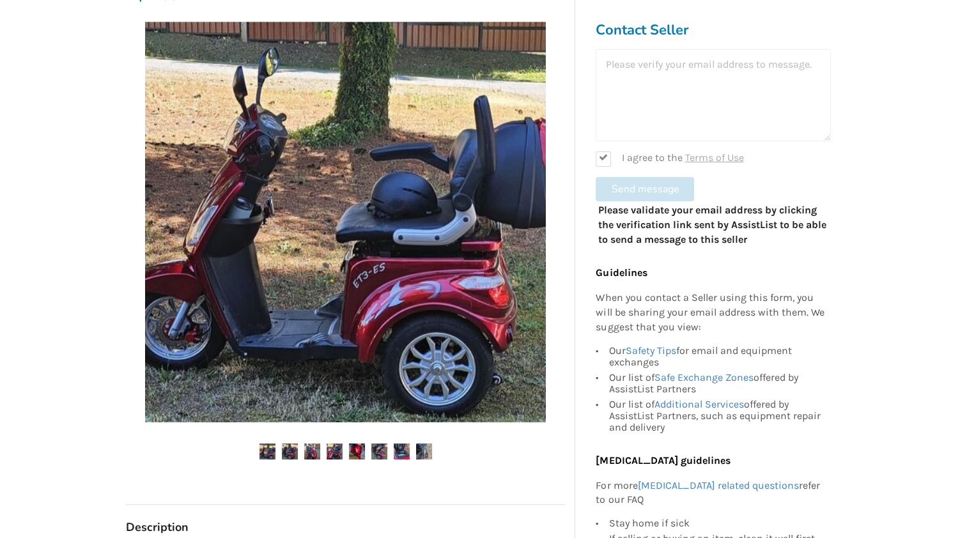
click at [640, 190] on form "I agree to the Terms of Use Send message" at bounding box center [713, 125] width 235 height 152
click at [315, 451] on img at bounding box center [312, 452] width 16 height 16
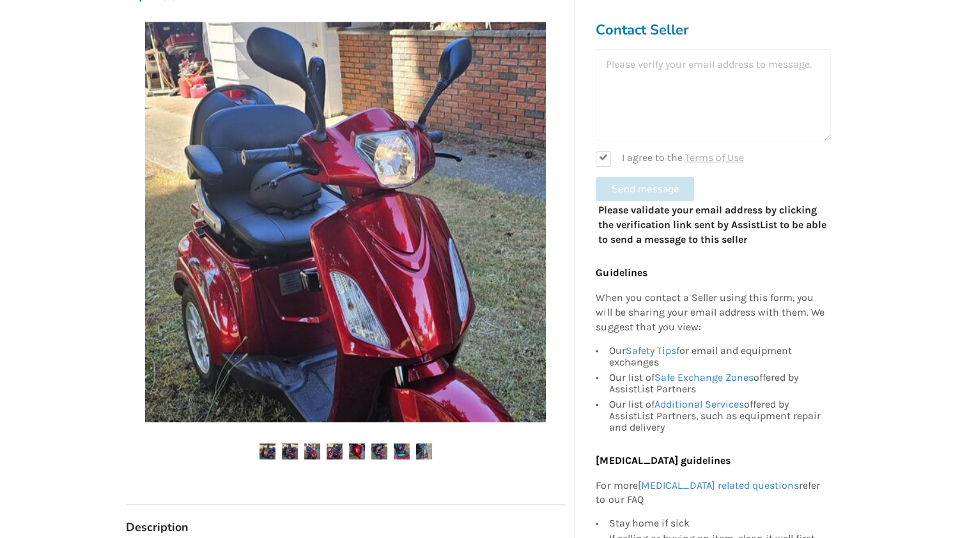
click at [375, 451] on img at bounding box center [379, 452] width 16 height 16
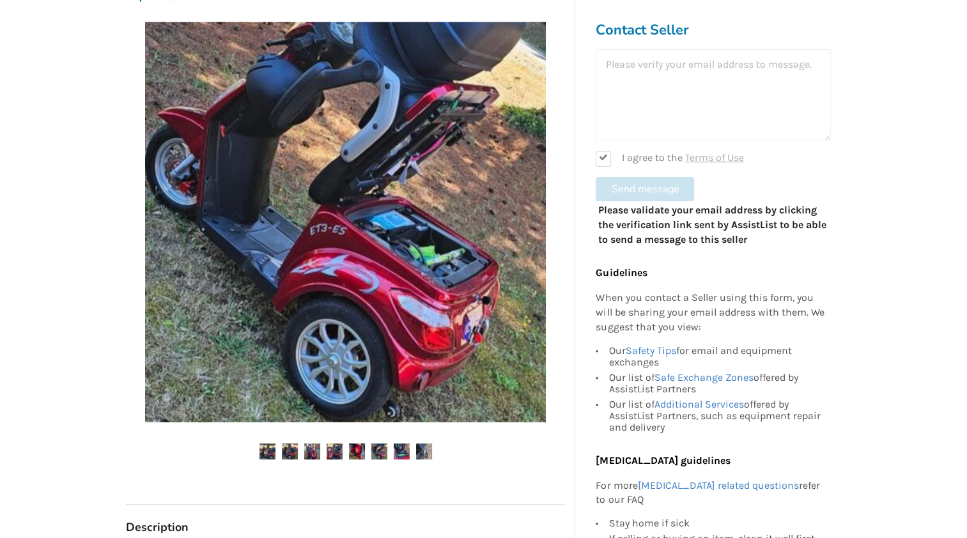
click at [397, 449] on img at bounding box center [402, 452] width 16 height 16
click at [410, 451] on ul at bounding box center [345, 452] width 439 height 17
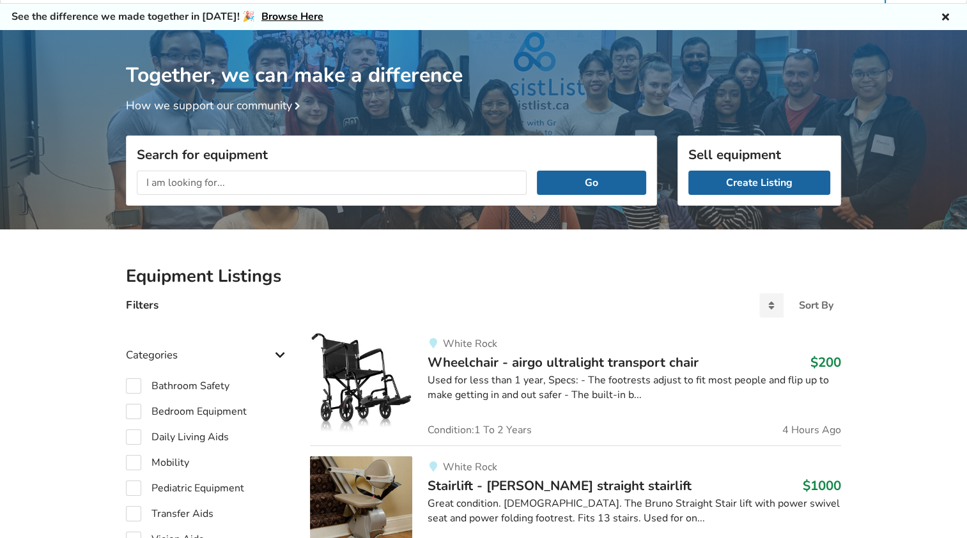
click at [189, 182] on input "text" at bounding box center [332, 183] width 390 height 24
type input "mobility scooters"
click at [583, 183] on button "Go" at bounding box center [591, 183] width 109 height 24
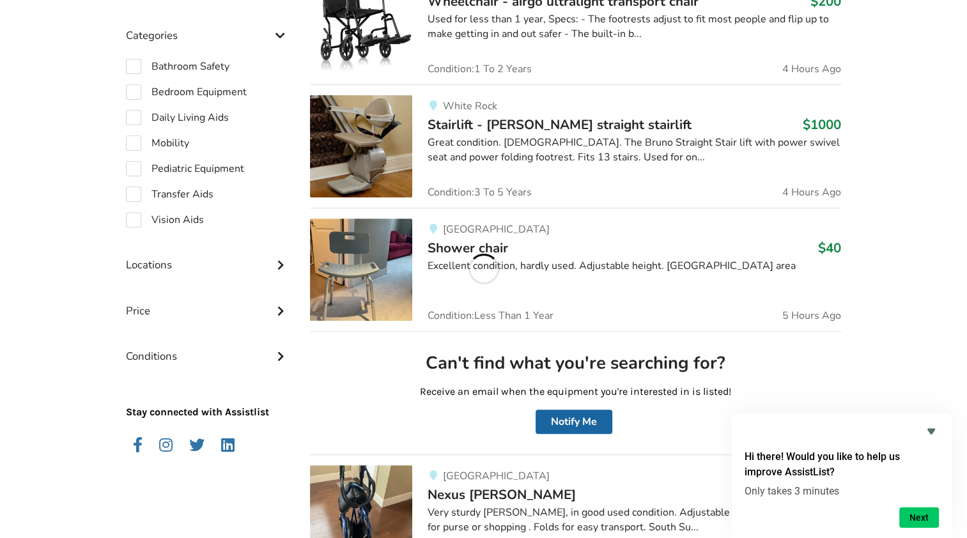
scroll to position [421, 0]
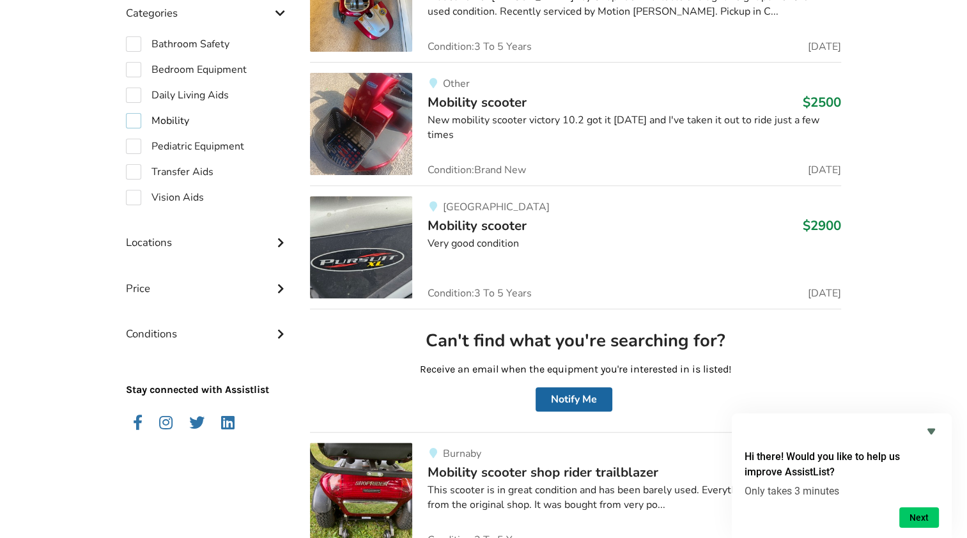
click at [126, 118] on label "Mobility" at bounding box center [157, 120] width 63 height 15
checkbox input "true"
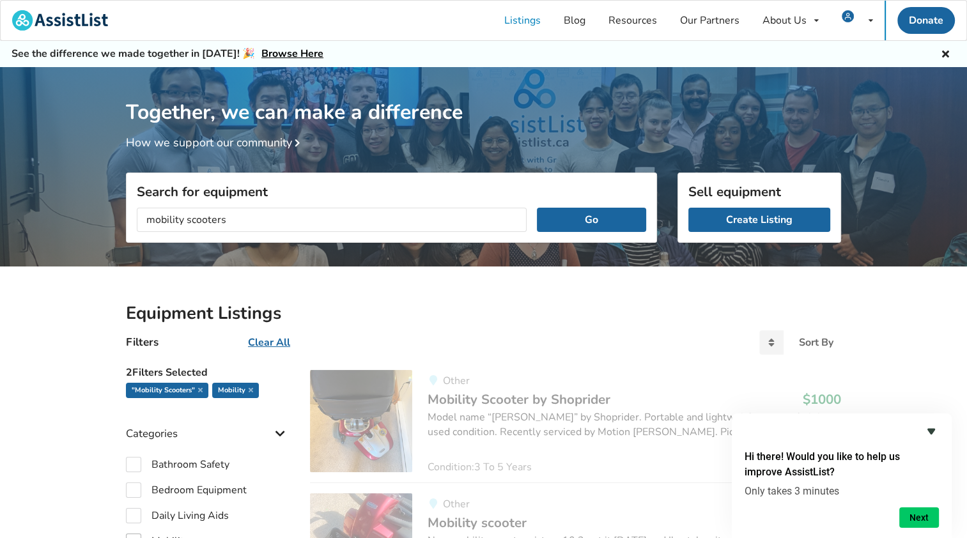
click at [933, 429] on icon "Hide survey" at bounding box center [932, 432] width 8 height 6
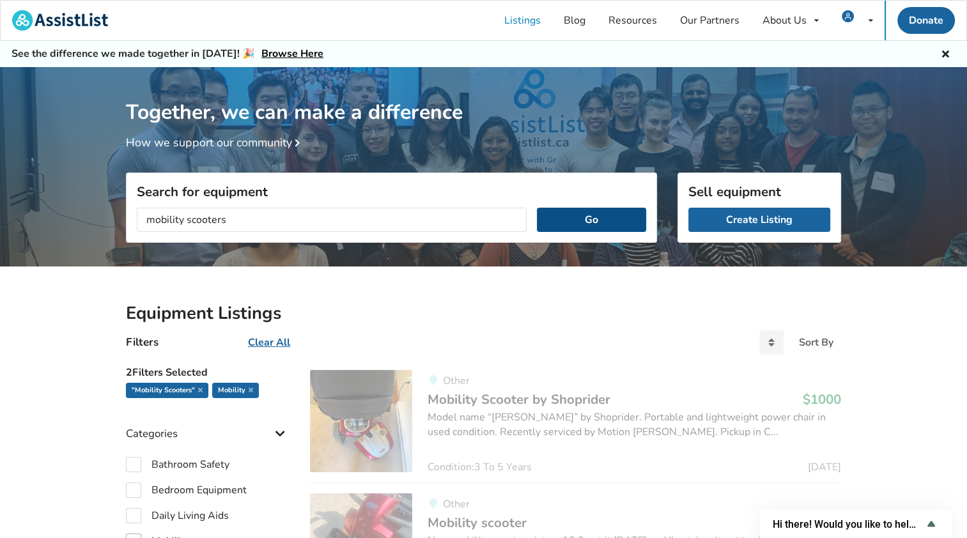
click at [564, 222] on button "Go" at bounding box center [591, 220] width 109 height 24
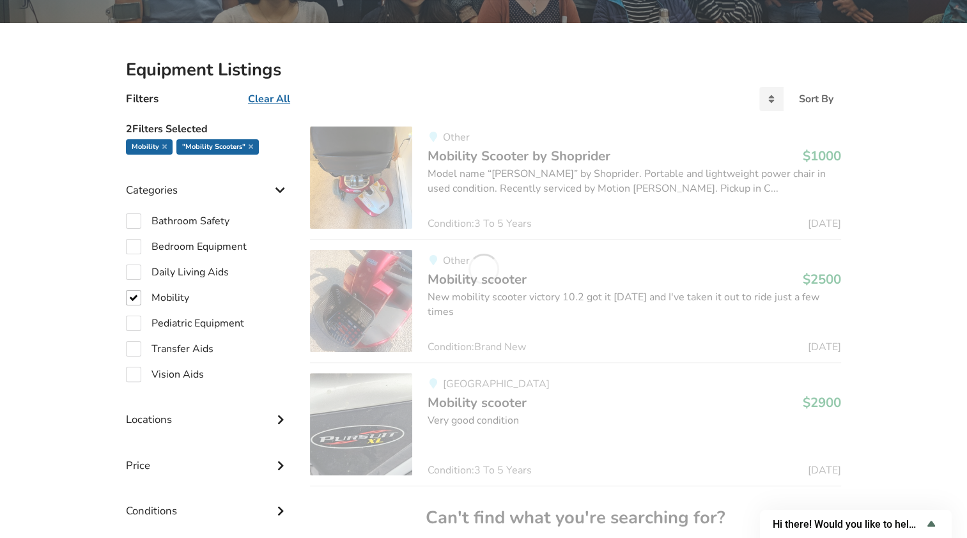
scroll to position [256, 0]
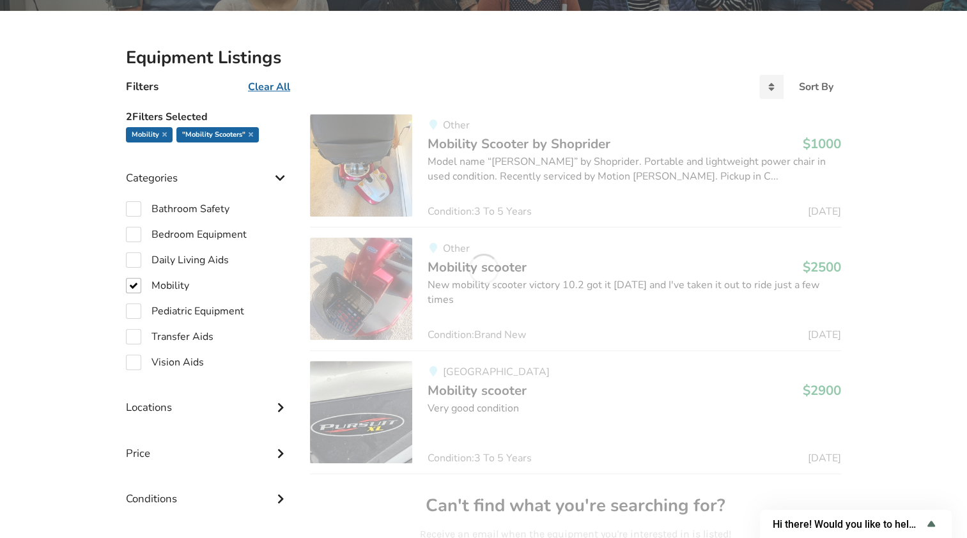
click at [557, 232] on link "Other Mobility scooter $2500 New mobility scooter victory 10.2 got it july 8th …" at bounding box center [575, 288] width 531 height 123
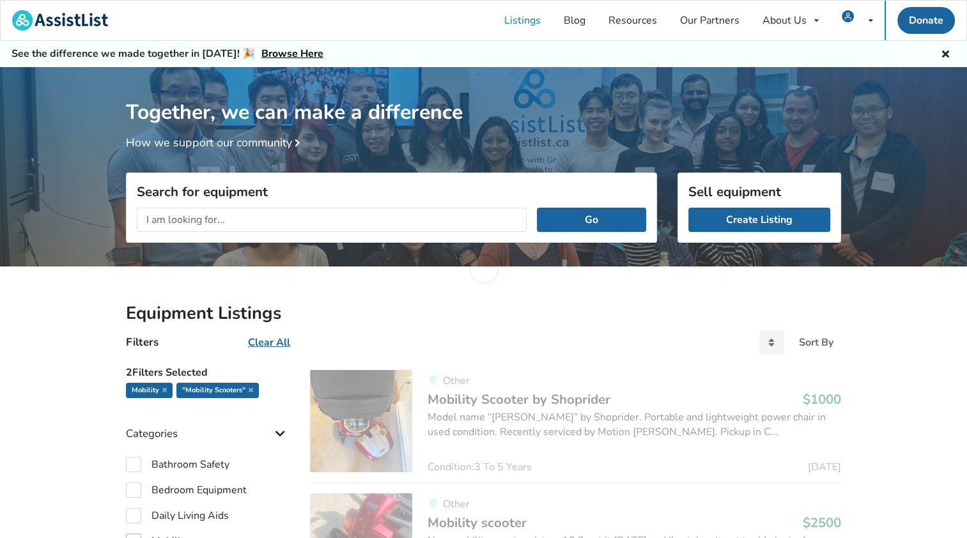
scroll to position [256, 0]
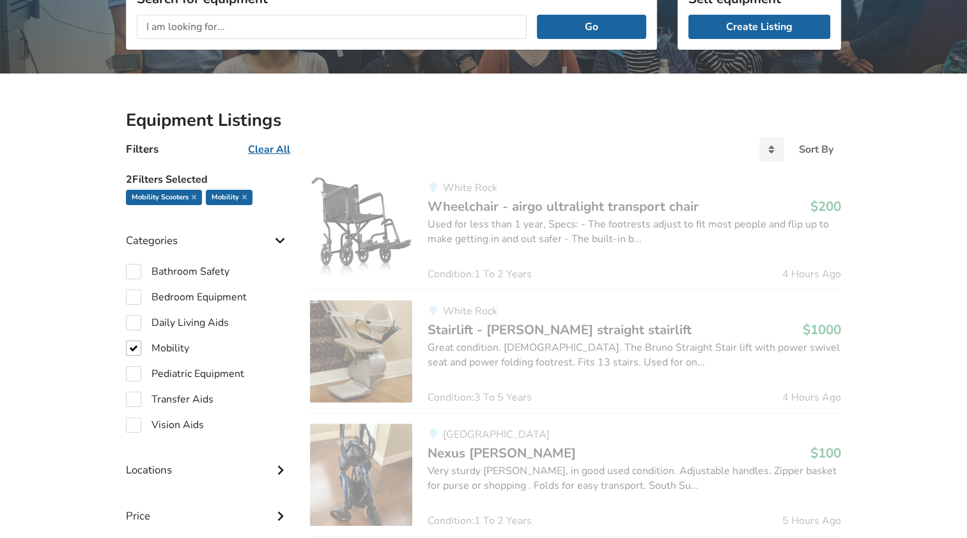
scroll to position [192, 0]
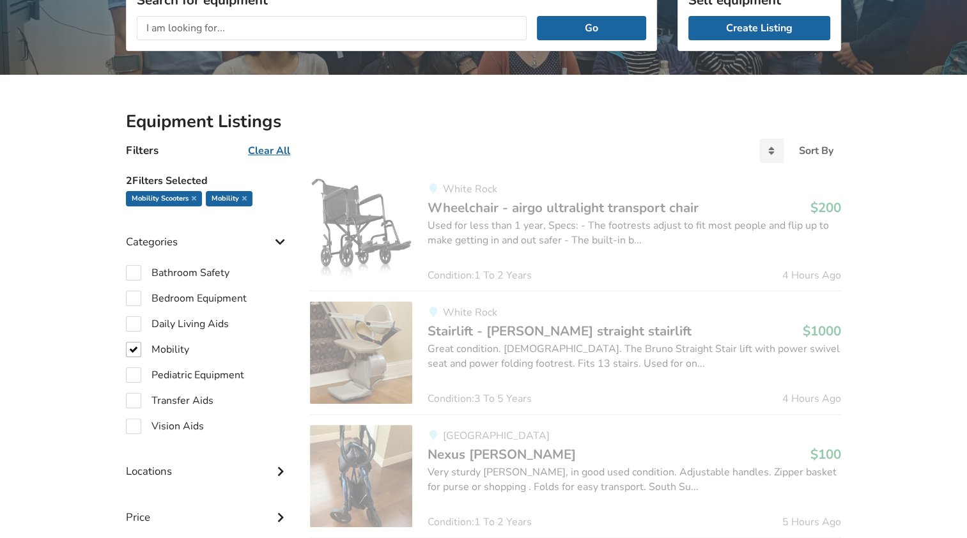
click at [184, 25] on input "text" at bounding box center [332, 28] width 390 height 24
type input "mobility scooters"
click at [621, 27] on button "Go" at bounding box center [591, 28] width 109 height 24
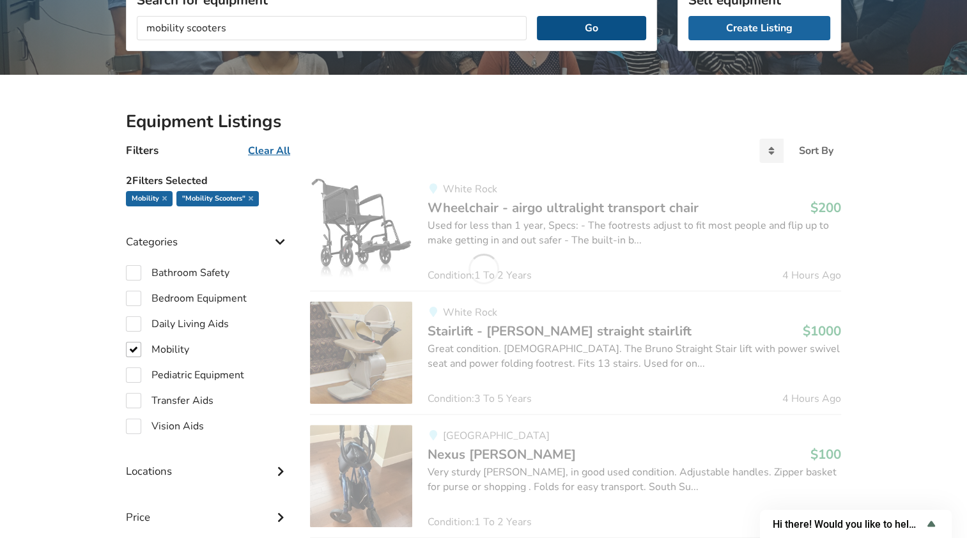
click at [564, 33] on button "Go" at bounding box center [591, 28] width 109 height 24
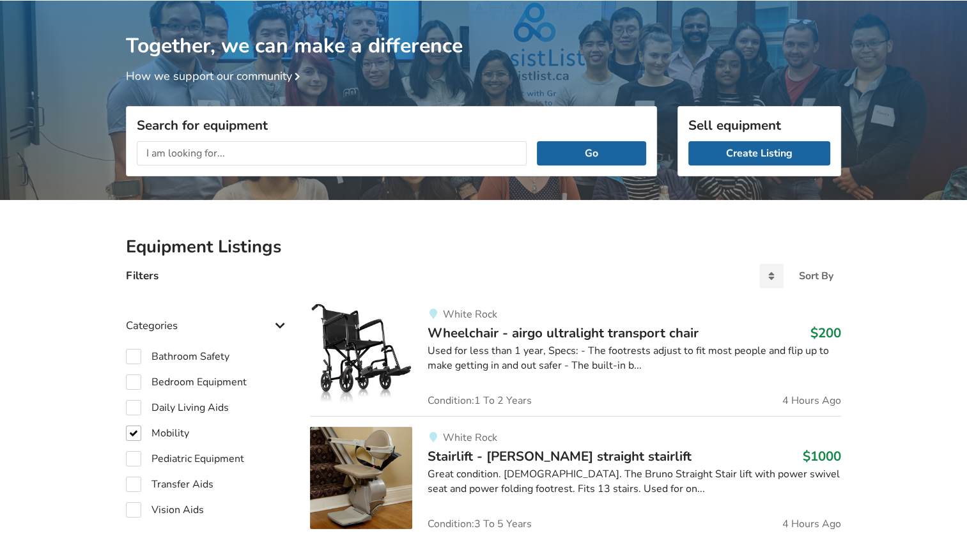
checkbox input "true"
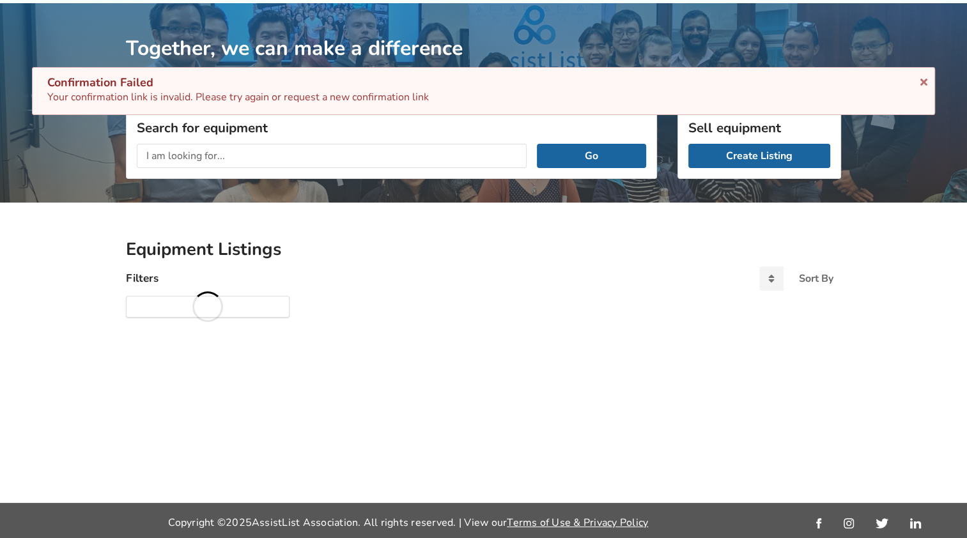
scroll to position [64, 0]
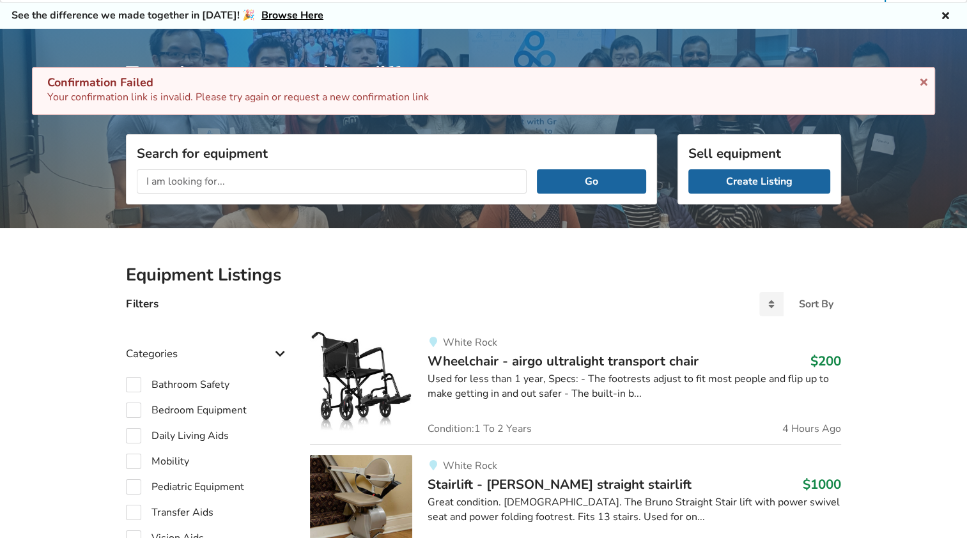
scroll to position [64, 0]
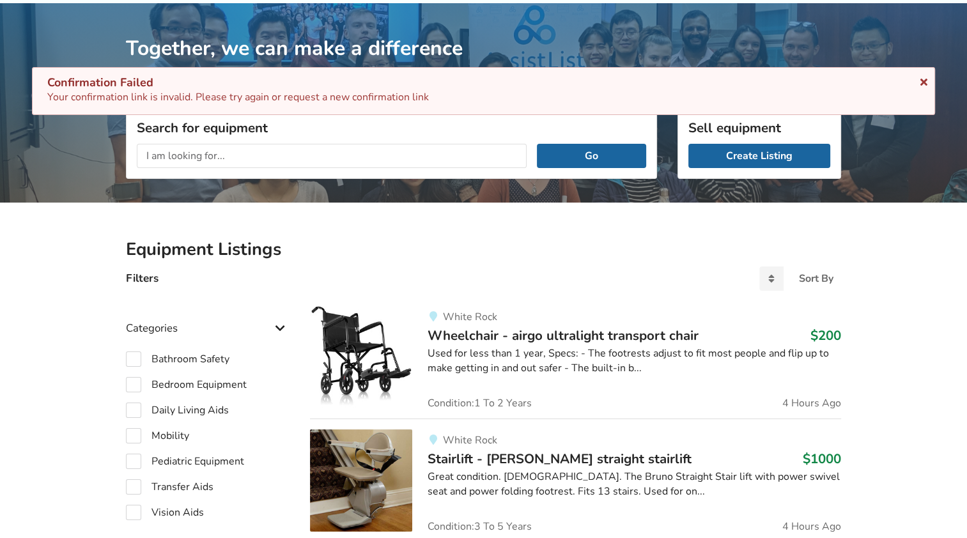
click at [920, 79] on icon at bounding box center [924, 80] width 12 height 10
